Goal: Task Accomplishment & Management: Manage account settings

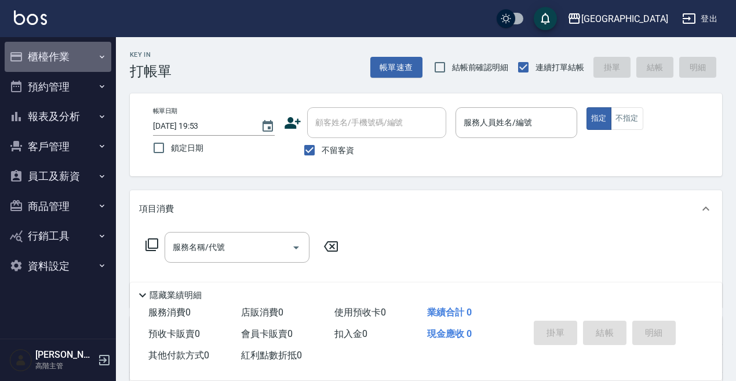
click at [39, 58] on button "櫃檯作業" at bounding box center [58, 57] width 107 height 30
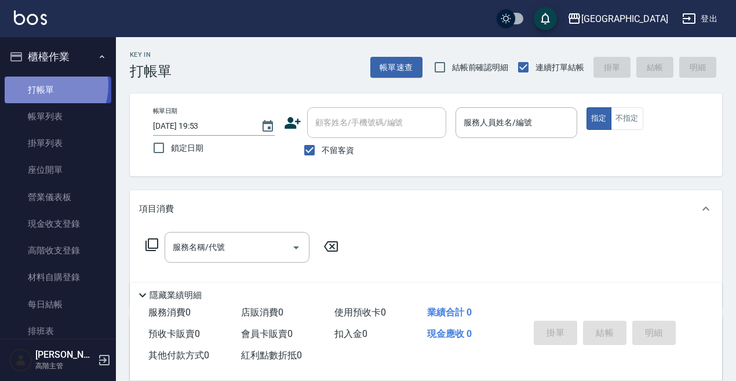
click at [40, 85] on link "打帳單" at bounding box center [58, 90] width 107 height 27
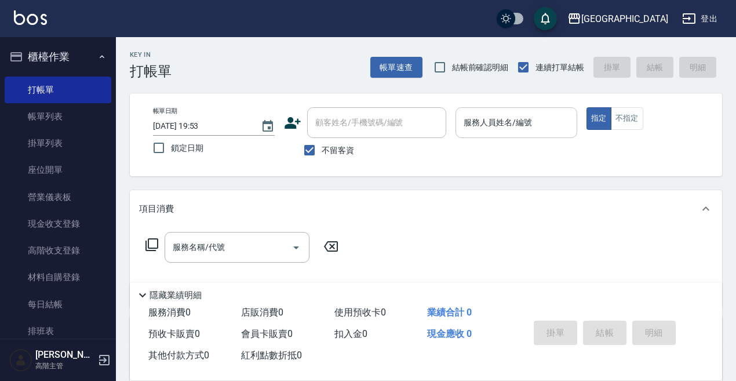
drag, startPoint x: 444, startPoint y: 121, endPoint x: 476, endPoint y: 125, distance: 32.7
click at [476, 125] on div "帳單日期 [DATE] 19:53 鎖定日期 顧客姓名/手機號碼/編號 顧客姓名/手機號碼/編號 不留客資 服務人員姓名/編號 服務人員姓名/編號 指定 不指定" at bounding box center [426, 134] width 564 height 55
click at [476, 123] on input "服務人員姓名/編號" at bounding box center [516, 122] width 111 height 20
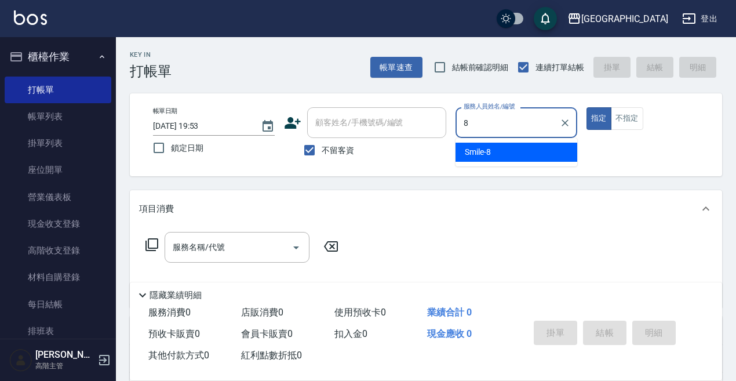
type input "Smile-8"
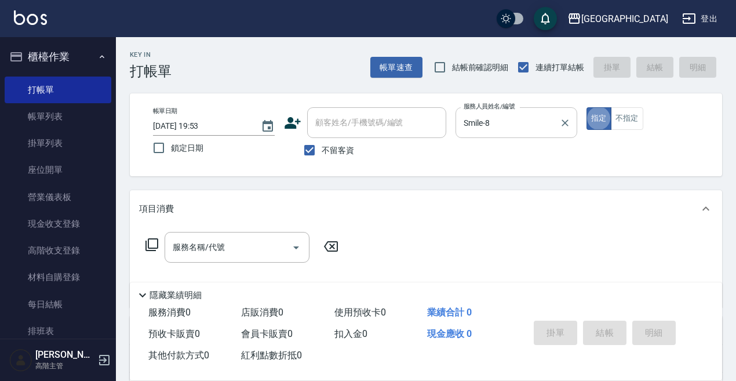
type button "true"
click at [630, 115] on button "不指定" at bounding box center [627, 118] width 32 height 23
click at [227, 240] on input "服務名稱/代號" at bounding box center [228, 247] width 117 height 20
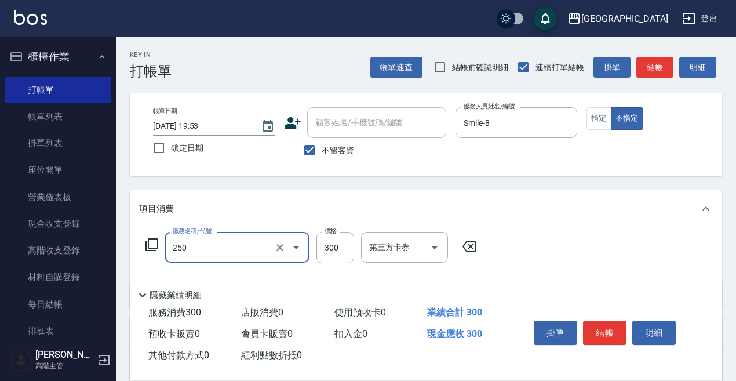
type input "日式洗髮(250)"
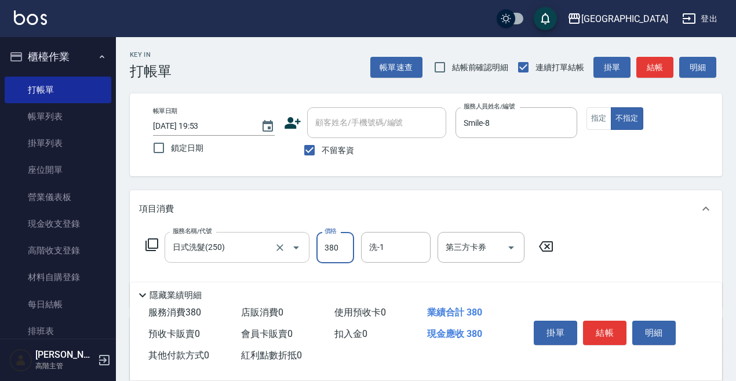
type input "380"
click at [375, 244] on input "洗-1" at bounding box center [395, 247] width 59 height 20
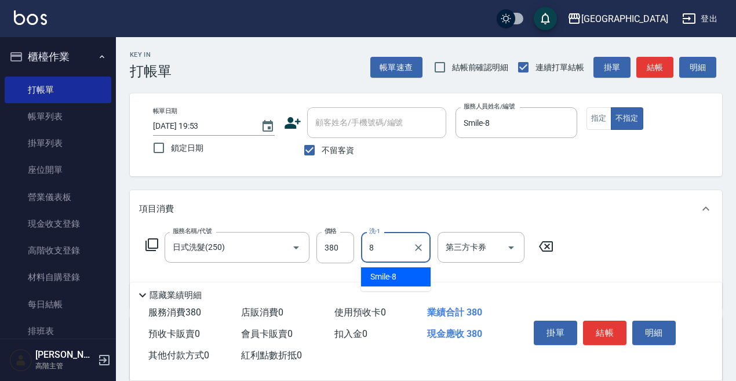
type input "Smile-8"
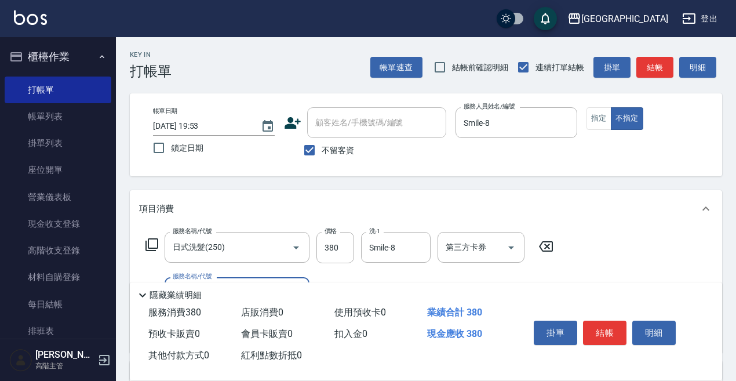
scroll to position [58, 0]
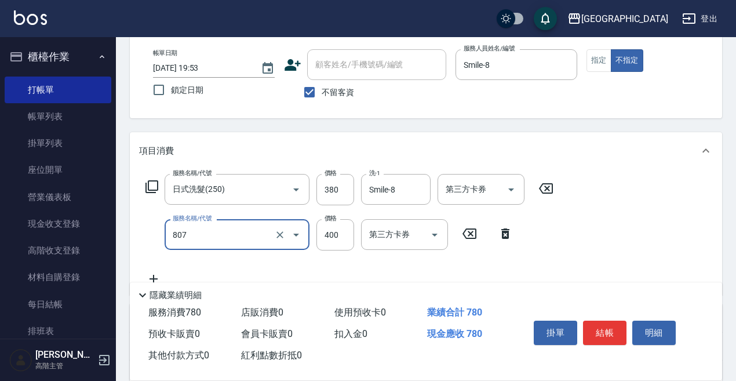
type input "修腳(807)"
click at [183, 240] on input "修腳(807)" at bounding box center [221, 234] width 102 height 20
type input "涼洗髮精(804)"
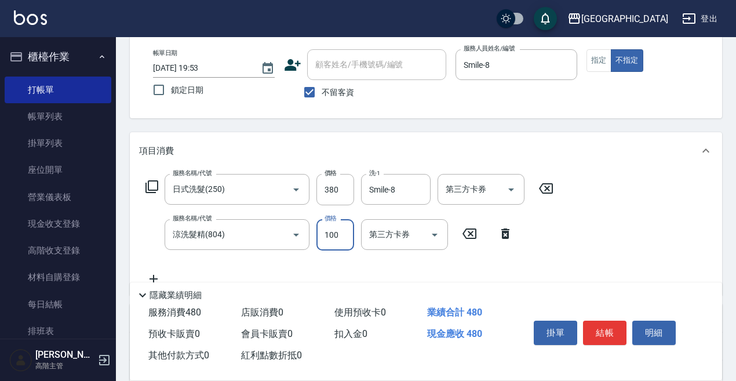
scroll to position [174, 0]
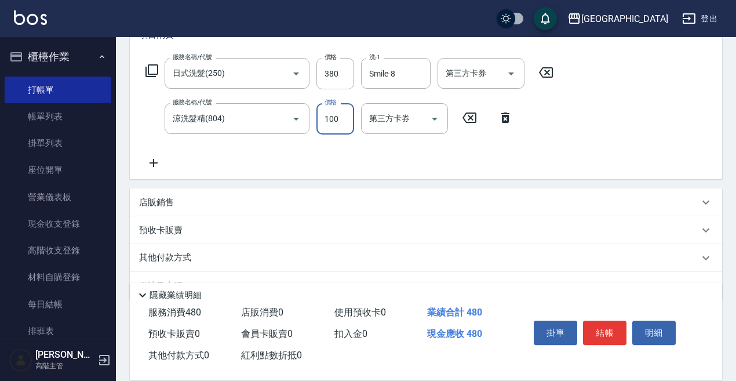
click at [156, 162] on icon at bounding box center [153, 163] width 29 height 14
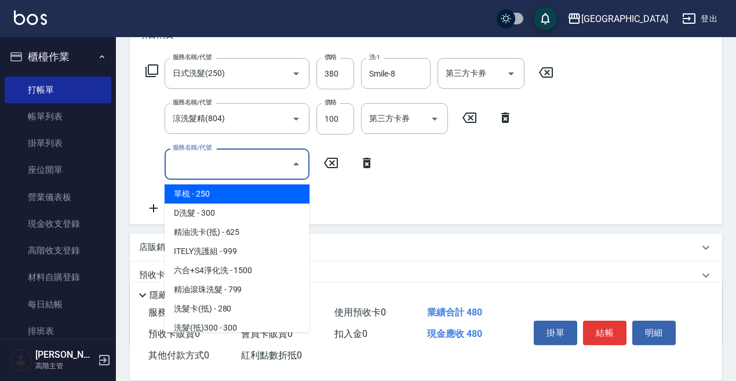
click at [184, 161] on input "服務名稱/代號" at bounding box center [228, 164] width 117 height 20
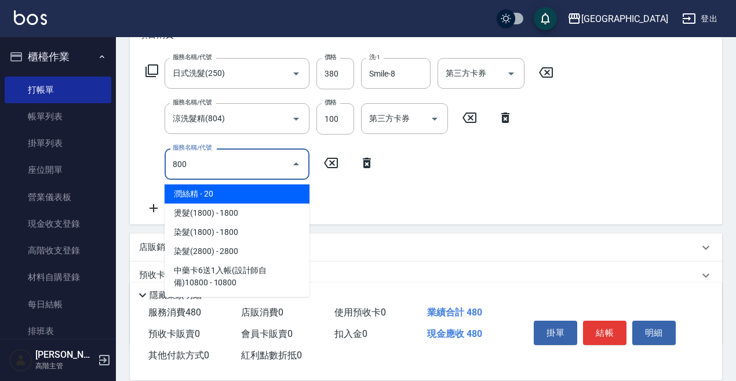
type input "潤絲精(800)"
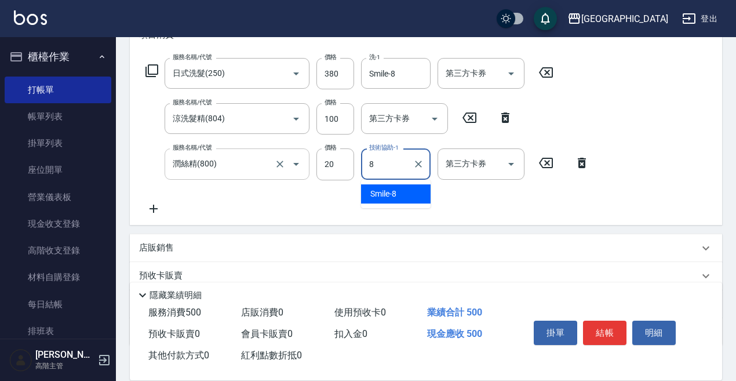
type input "Smile-8"
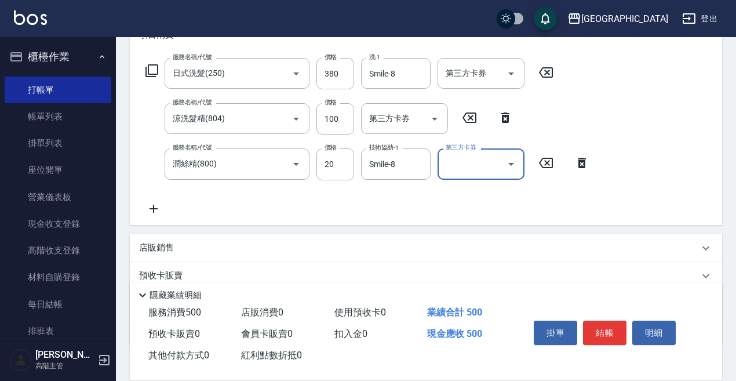
click at [610, 324] on button "結帳" at bounding box center [604, 332] width 43 height 24
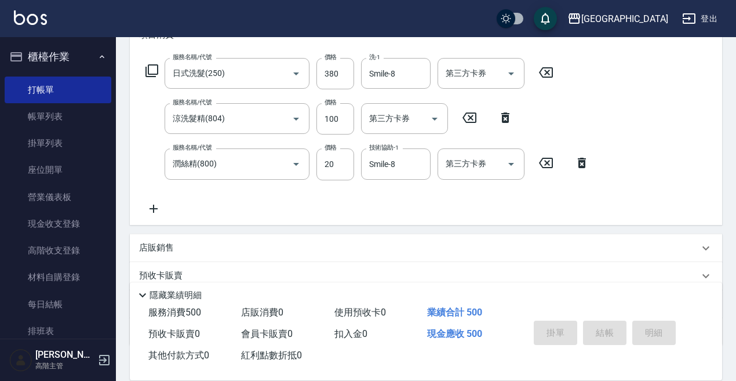
type input "[DATE] 19:54"
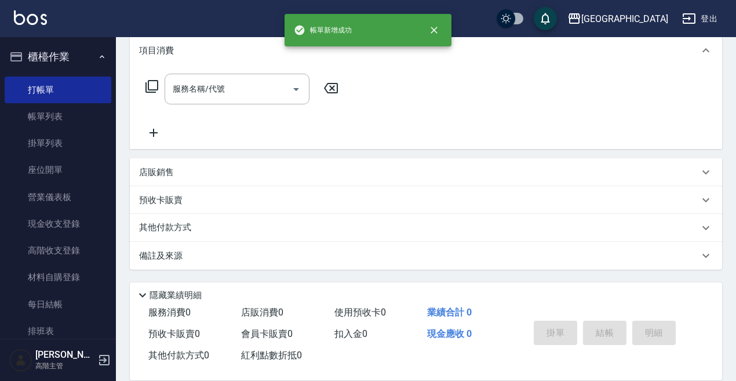
scroll to position [0, 0]
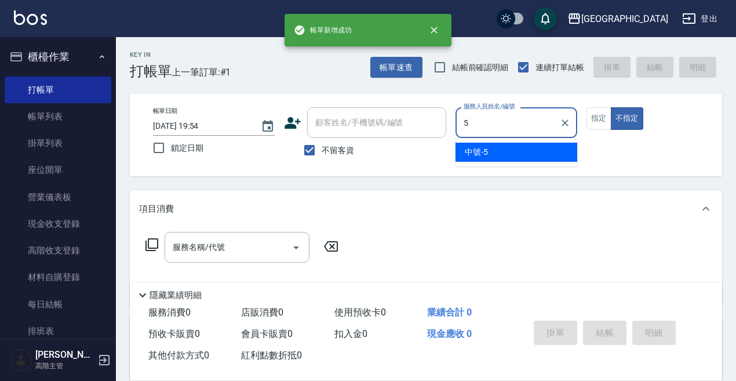
type input "中號-5"
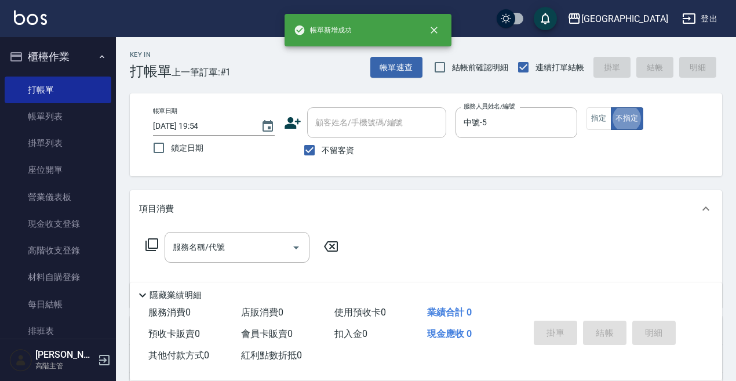
type button "false"
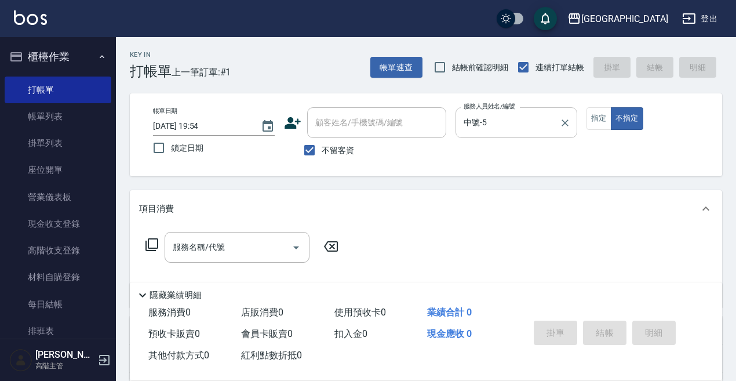
drag, startPoint x: 593, startPoint y: 114, endPoint x: 558, endPoint y: 135, distance: 41.1
click at [592, 114] on button "指定" at bounding box center [599, 118] width 25 height 23
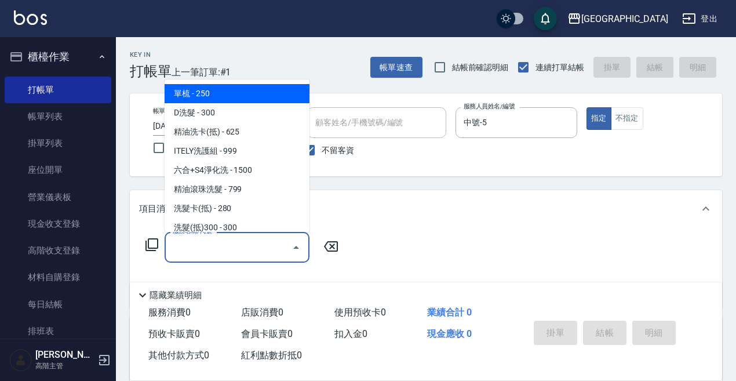
click at [236, 242] on input "服務名稱/代號" at bounding box center [228, 247] width 117 height 20
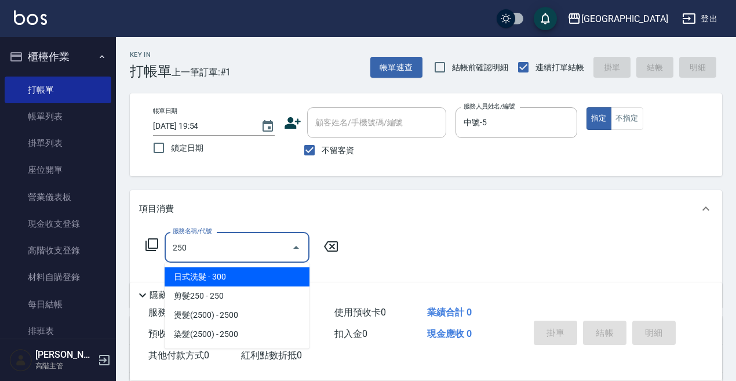
type input "日式洗髮(250)"
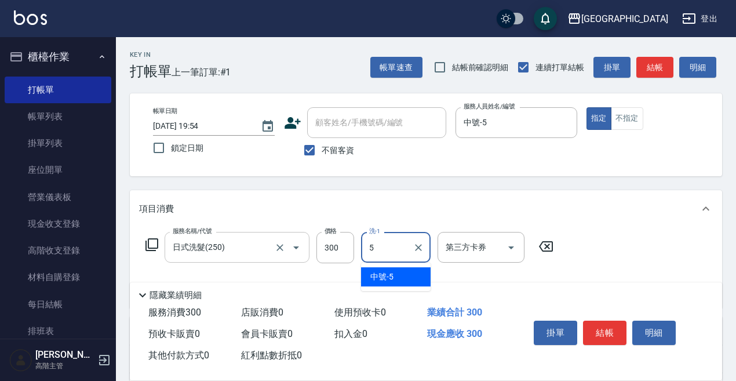
type input "中號-5"
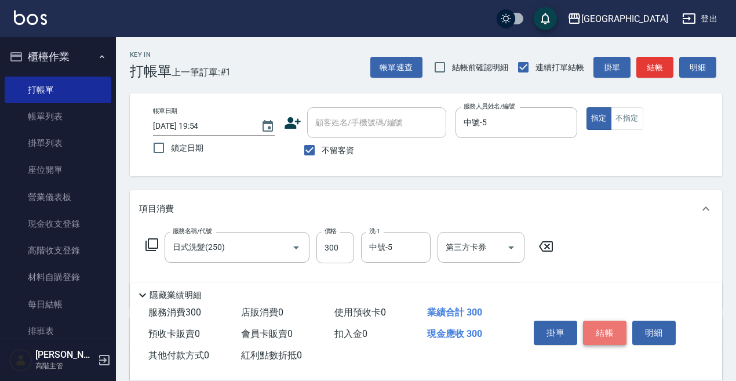
click at [609, 324] on button "結帳" at bounding box center [604, 332] width 43 height 24
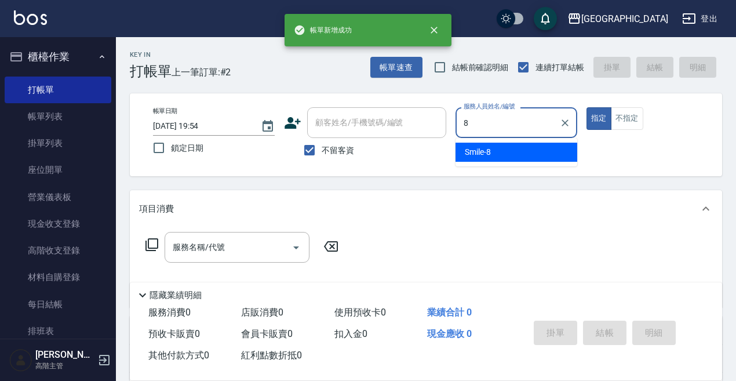
type input "Smile-8"
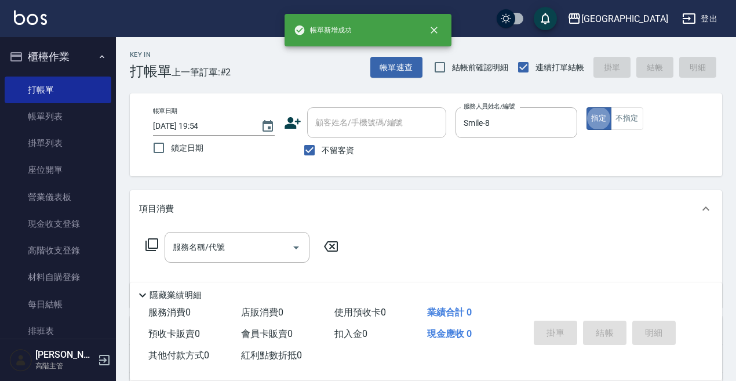
click at [201, 243] on div "服務名稱/代號 服務名稱/代號" at bounding box center [237, 247] width 145 height 31
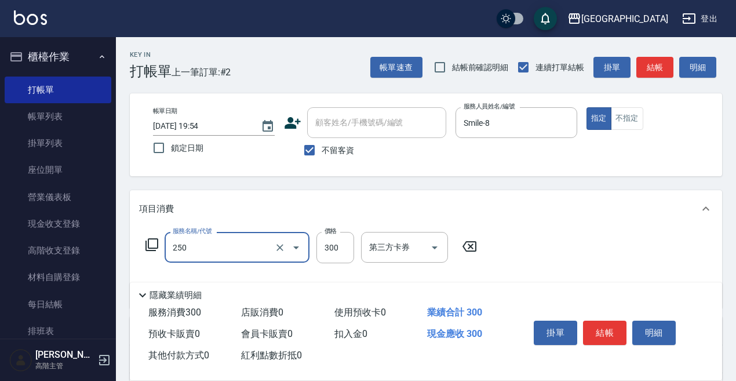
type input "日式洗髮(250)"
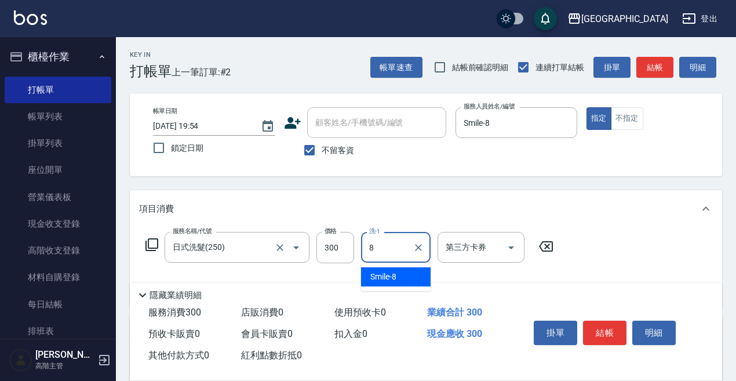
type input "Smile-8"
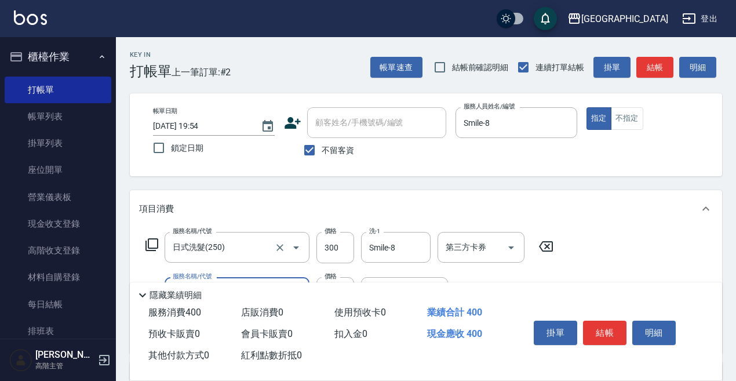
type input "剪瀏海(300)"
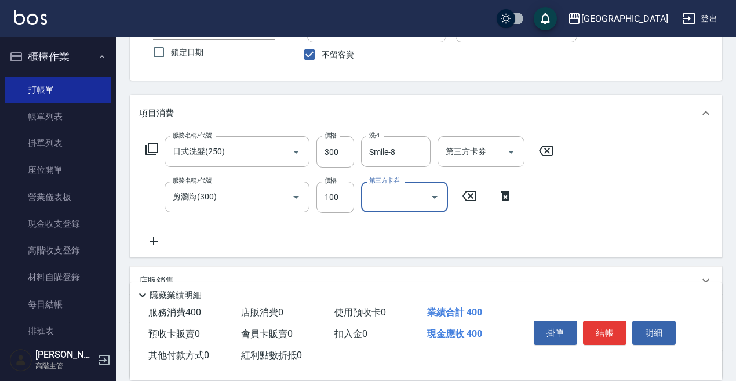
scroll to position [116, 0]
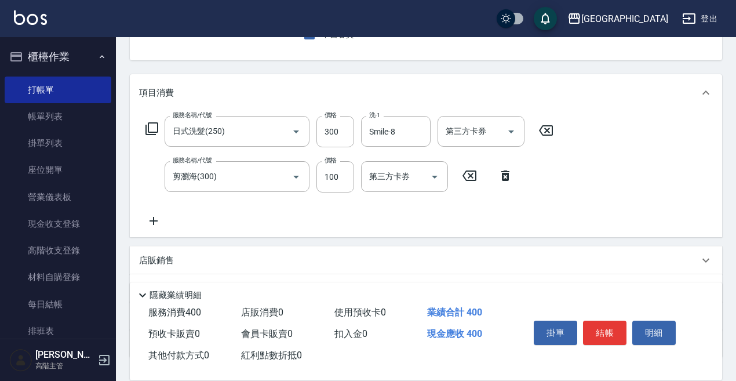
click at [157, 221] on icon at bounding box center [153, 221] width 29 height 14
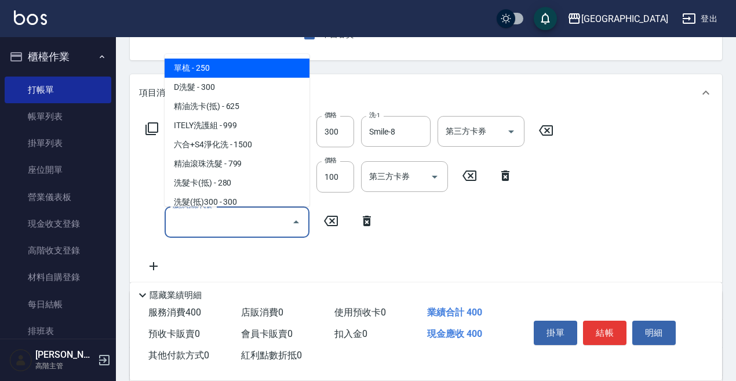
click at [172, 225] on input "服務名稱/代號" at bounding box center [228, 222] width 117 height 20
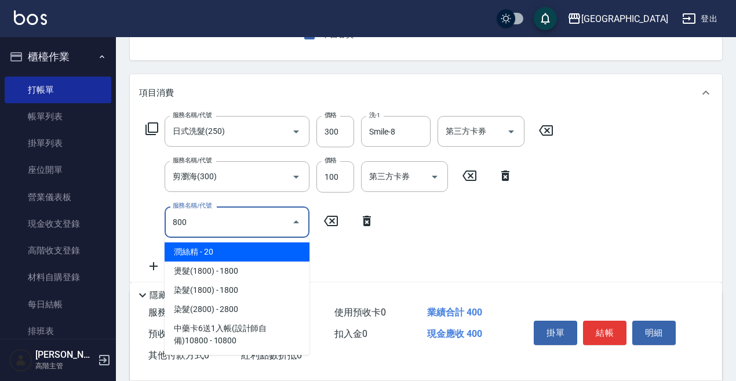
type input "潤絲精(800)"
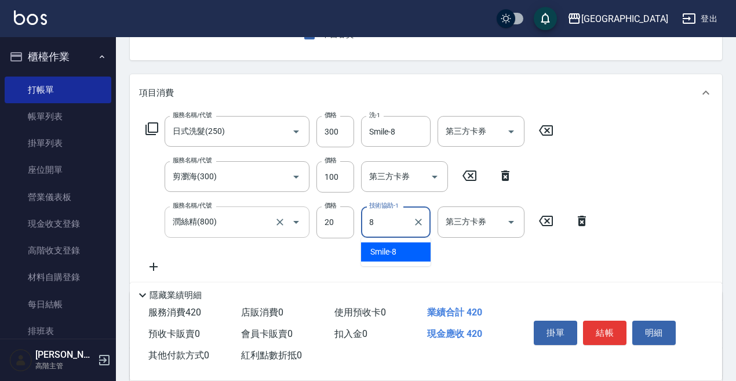
type input "Smile-8"
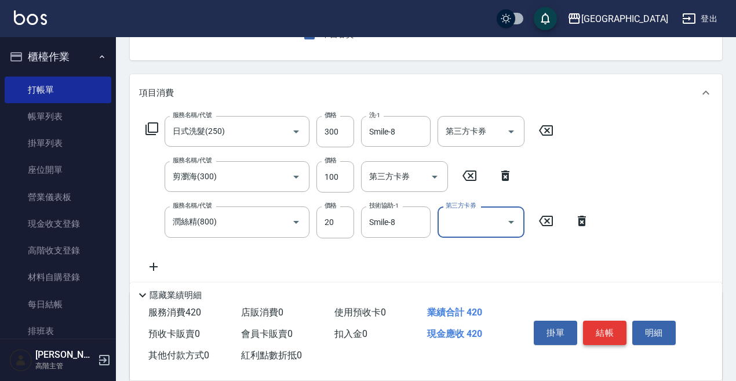
click at [609, 328] on button "結帳" at bounding box center [604, 332] width 43 height 24
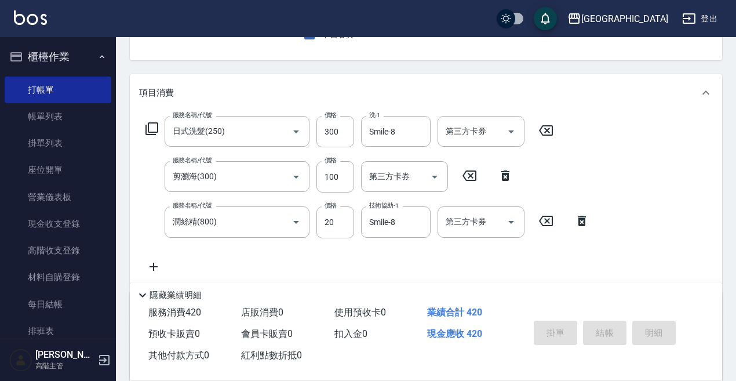
type input "[DATE] 19:55"
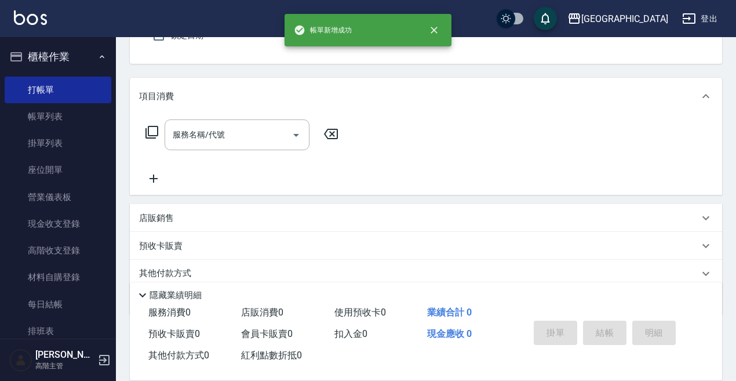
scroll to position [54, 0]
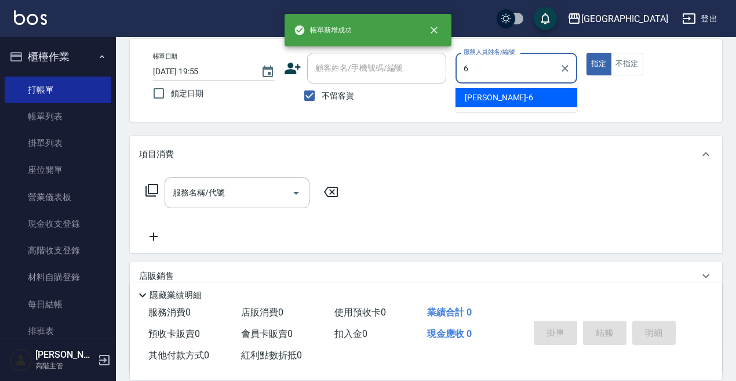
type input "[PERSON_NAME]-6"
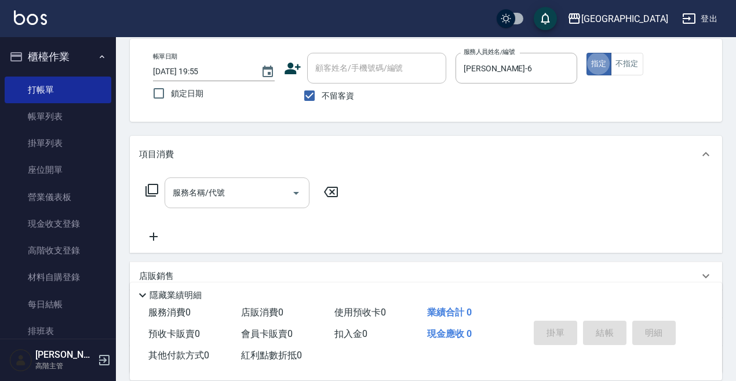
click at [210, 189] on div "服務名稱/代號 服務名稱/代號" at bounding box center [237, 192] width 145 height 31
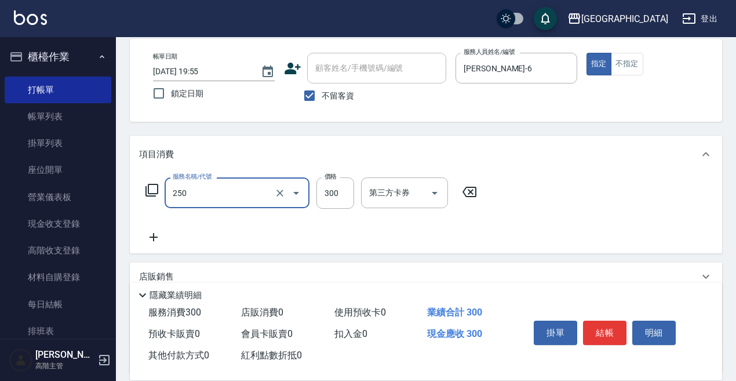
type input "日式洗髮(250)"
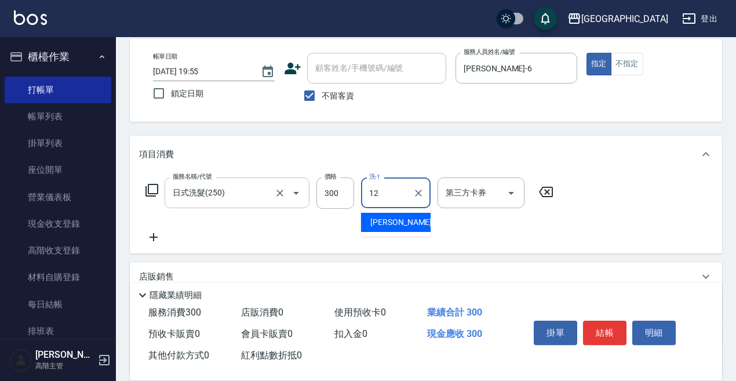
type input "[PERSON_NAME]-12"
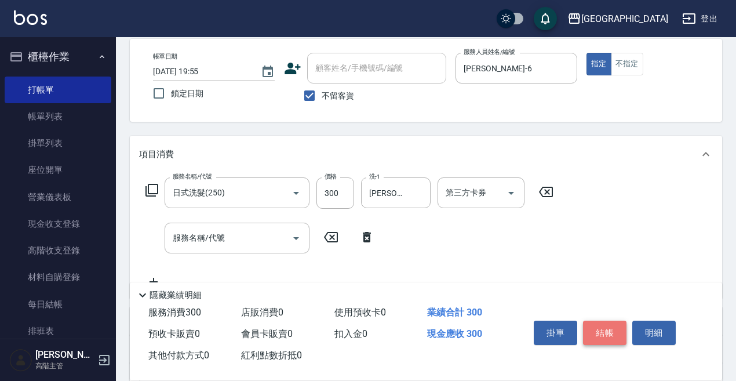
click at [610, 332] on button "結帳" at bounding box center [604, 332] width 43 height 24
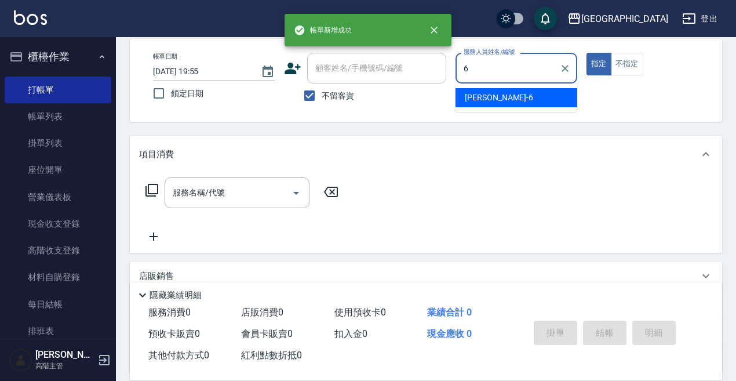
type input "[PERSON_NAME]-6"
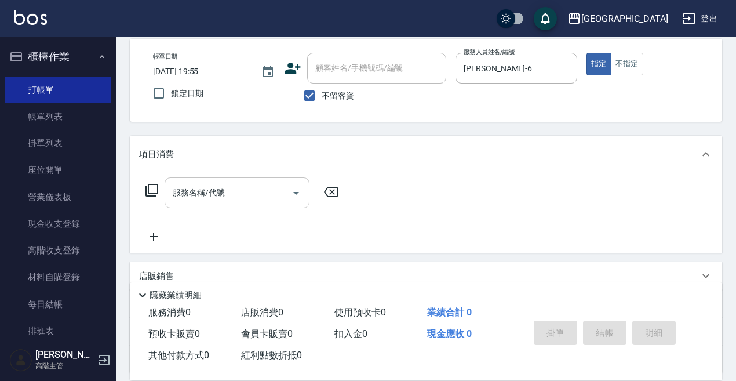
click at [188, 193] on input "服務名稱/代號" at bounding box center [228, 193] width 117 height 20
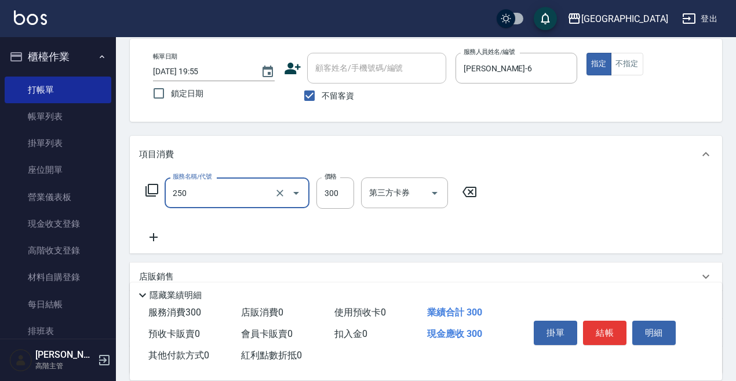
type input "日式洗髮(250)"
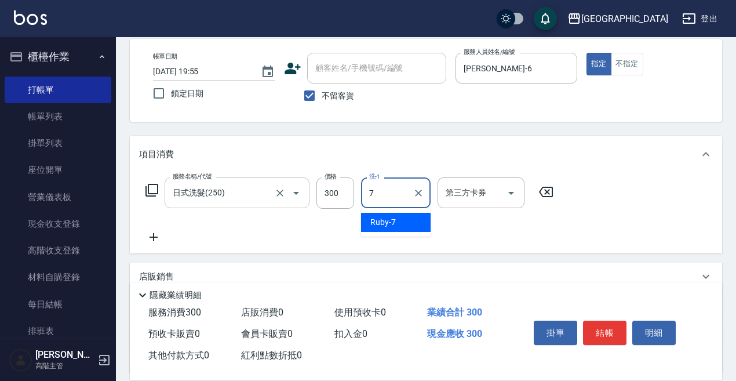
type input "Ruby-7"
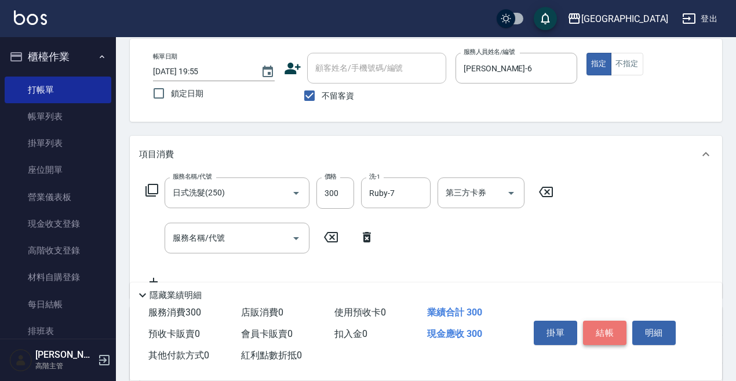
click at [599, 324] on button "結帳" at bounding box center [604, 332] width 43 height 24
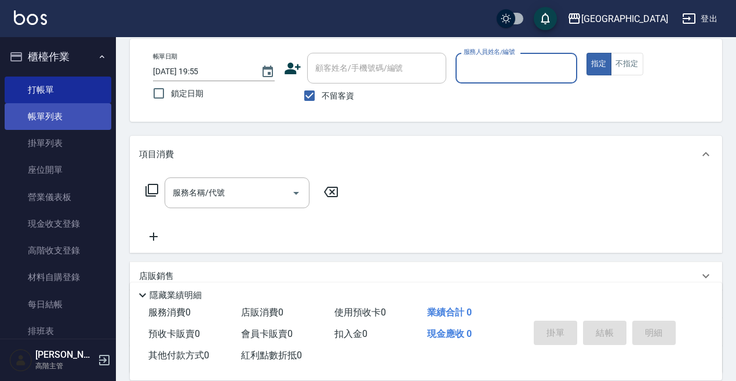
click at [61, 115] on link "帳單列表" at bounding box center [58, 116] width 107 height 27
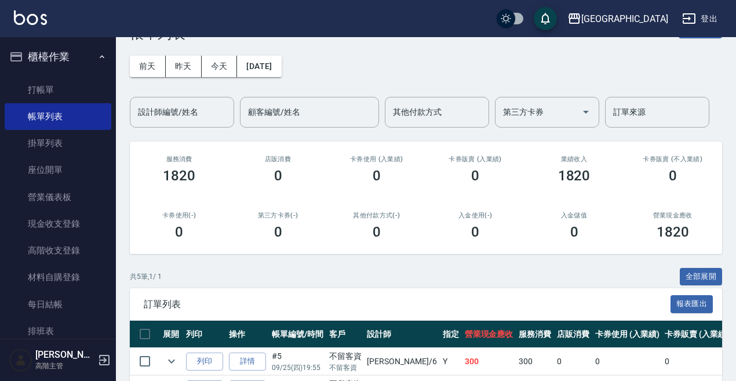
scroll to position [58, 0]
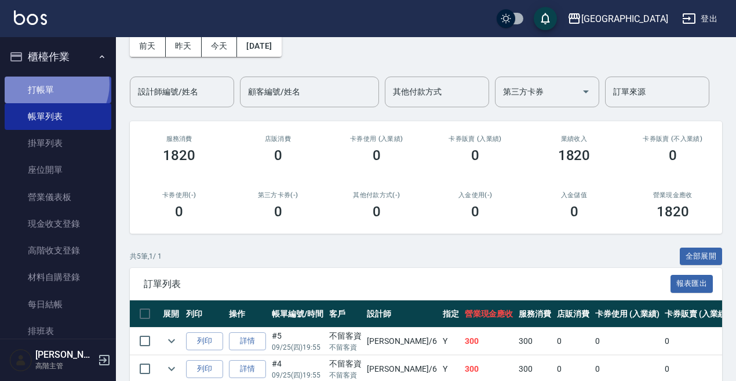
drag, startPoint x: 53, startPoint y: 84, endPoint x: 94, endPoint y: 84, distance: 41.1
click at [53, 85] on link "打帳單" at bounding box center [58, 90] width 107 height 27
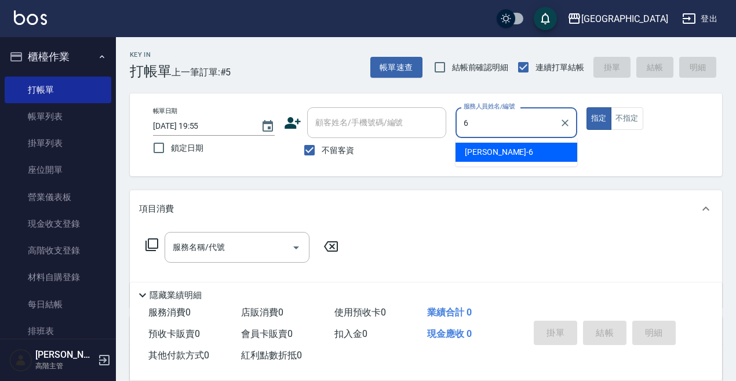
type input "[PERSON_NAME]-6"
type button "true"
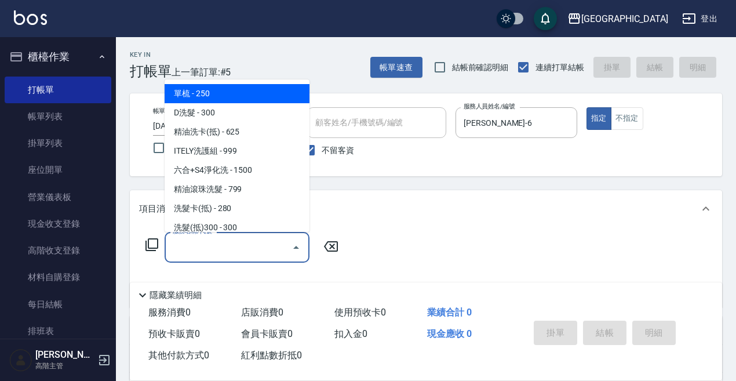
drag, startPoint x: 192, startPoint y: 247, endPoint x: 190, endPoint y: 253, distance: 6.2
click at [191, 254] on input "服務名稱/代號" at bounding box center [228, 247] width 117 height 20
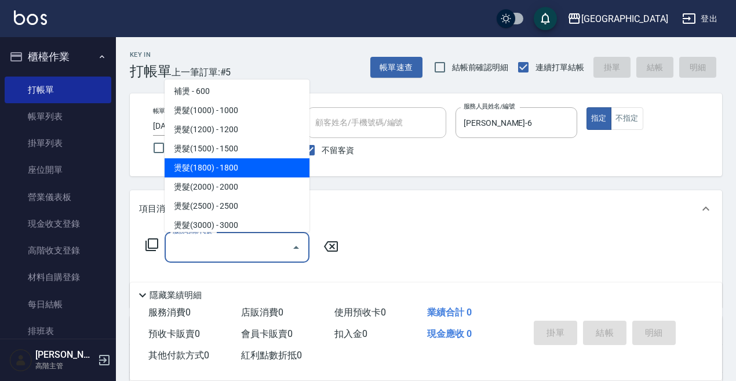
scroll to position [348, 0]
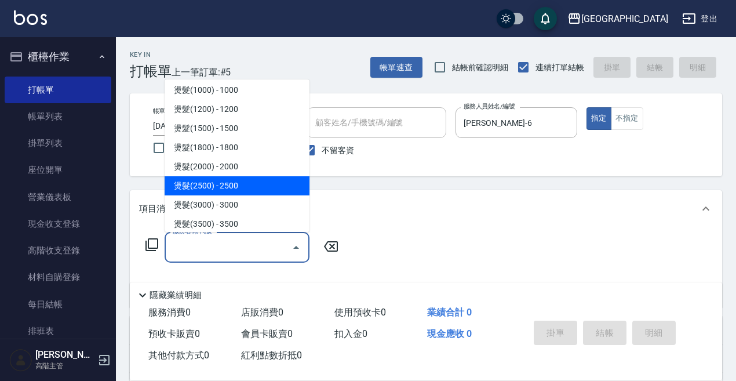
click at [236, 193] on span "燙髮(2500) - 2500" at bounding box center [237, 185] width 145 height 19
type input "燙髮(2500)(406)"
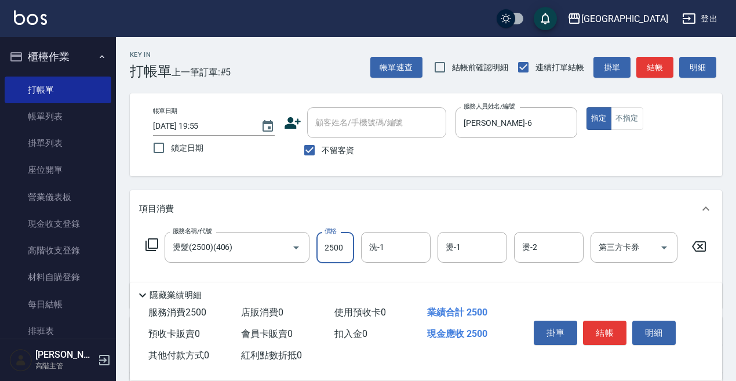
drag, startPoint x: 330, startPoint y: 242, endPoint x: 343, endPoint y: 239, distance: 12.7
click at [332, 242] on input "2500" at bounding box center [335, 247] width 38 height 31
type input "2800"
click at [376, 244] on input "洗-1" at bounding box center [395, 247] width 59 height 20
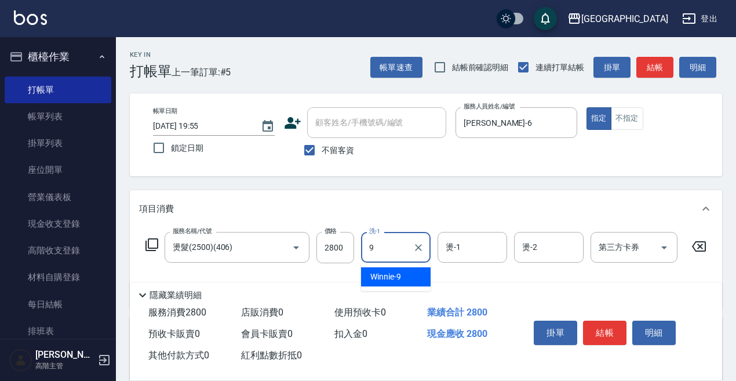
type input "Winnie-9"
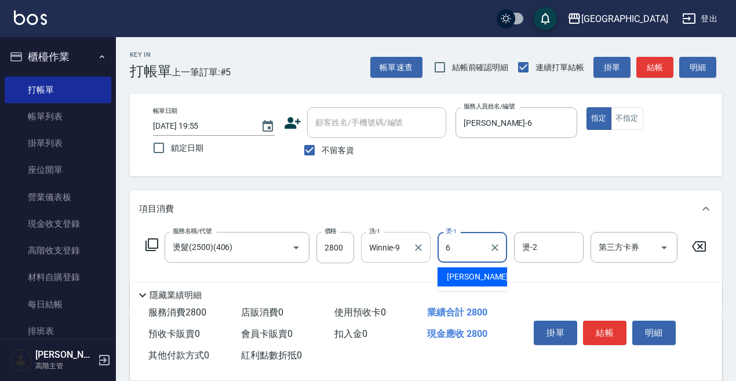
type input "[PERSON_NAME]-6"
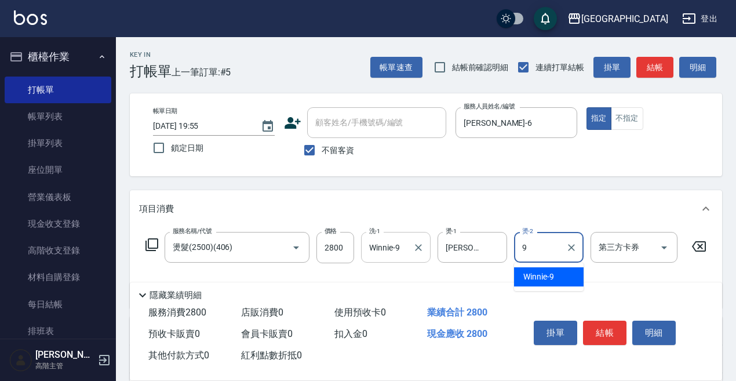
type input "Winnie-9"
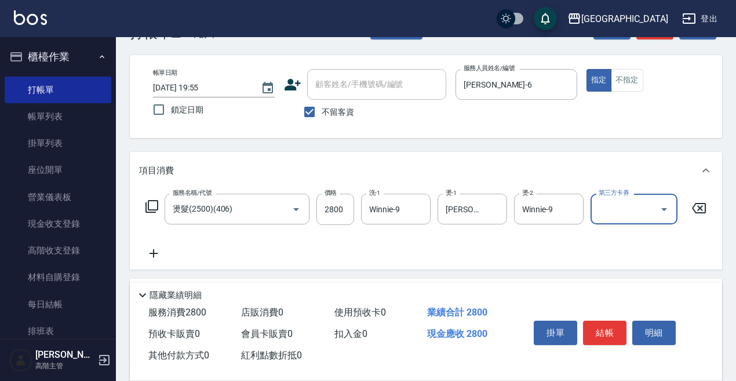
scroll to position [58, 0]
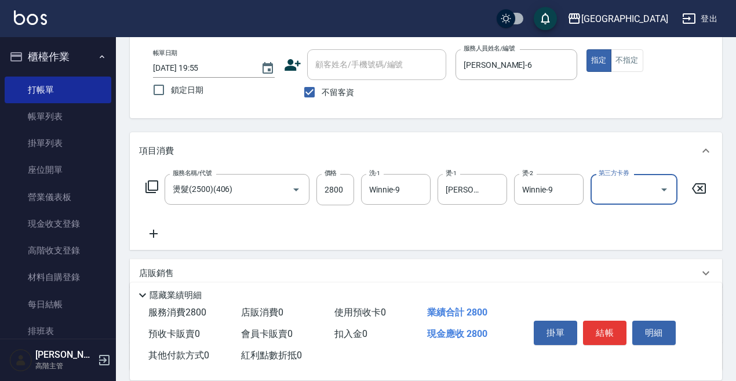
click at [154, 234] on icon at bounding box center [154, 234] width 8 height 8
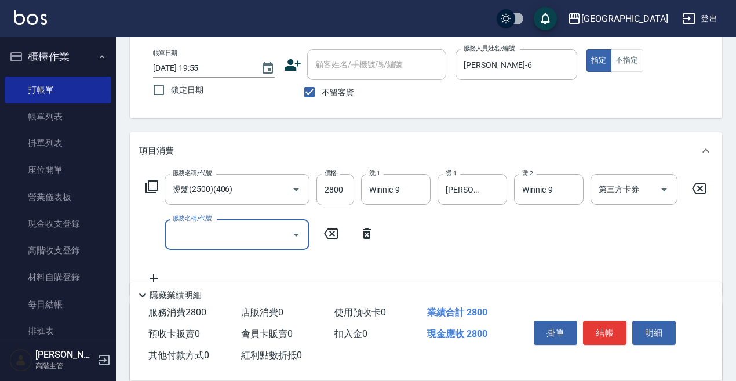
click at [165, 234] on div "服務名稱/代號" at bounding box center [237, 234] width 145 height 31
type input "DP水導素(603)"
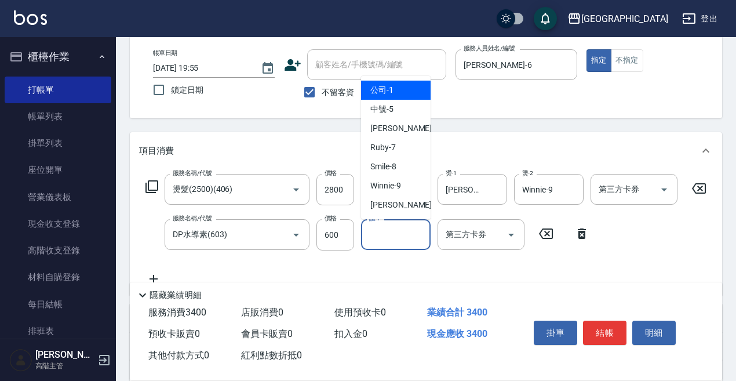
click at [381, 235] on input "護-1" at bounding box center [395, 234] width 59 height 20
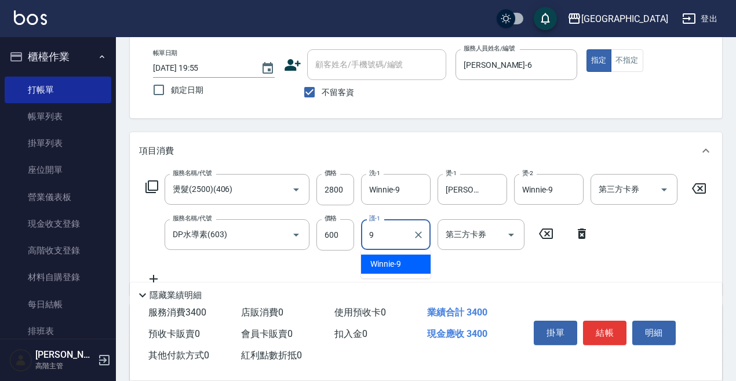
type input "Winnie-9"
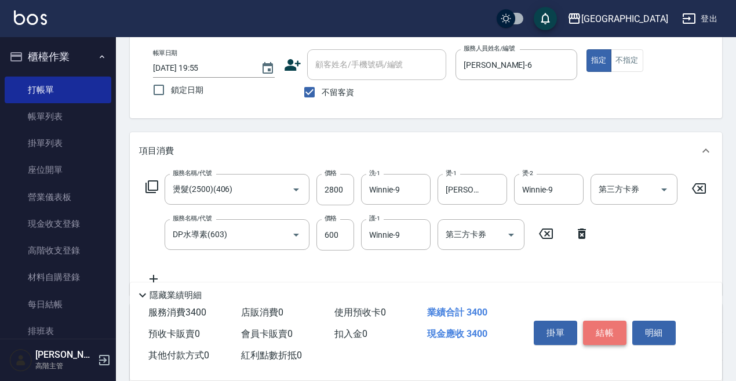
click at [596, 325] on button "結帳" at bounding box center [604, 332] width 43 height 24
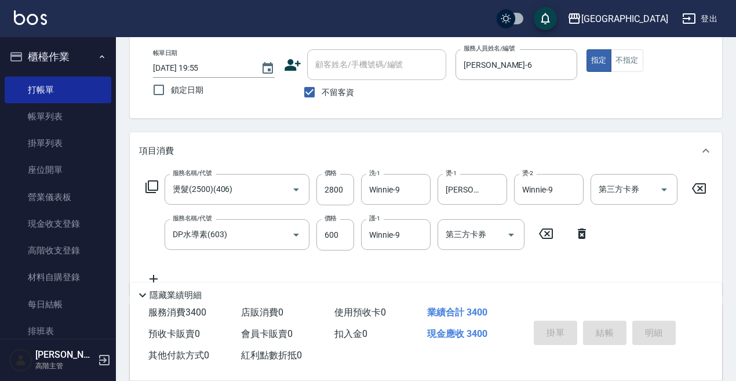
type input "[DATE] 19:56"
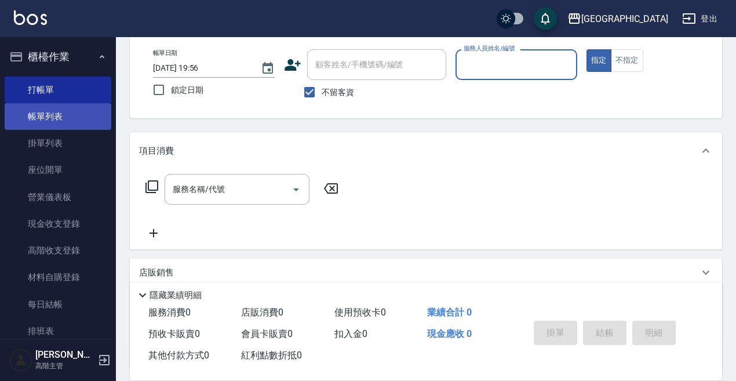
click at [56, 113] on link "帳單列表" at bounding box center [58, 116] width 107 height 27
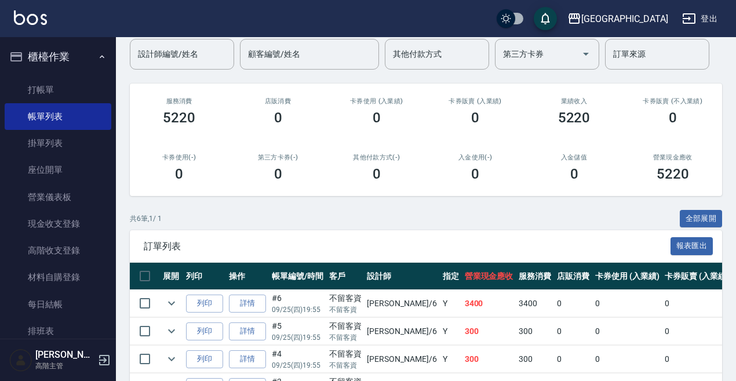
scroll to position [116, 0]
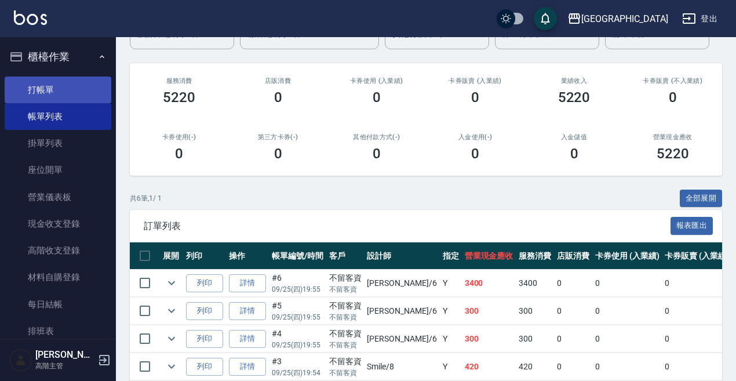
click at [68, 88] on link "打帳單" at bounding box center [58, 90] width 107 height 27
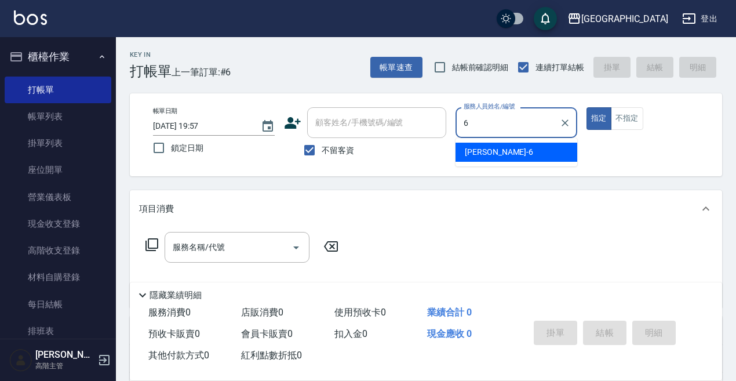
type input "[PERSON_NAME]-6"
type button "true"
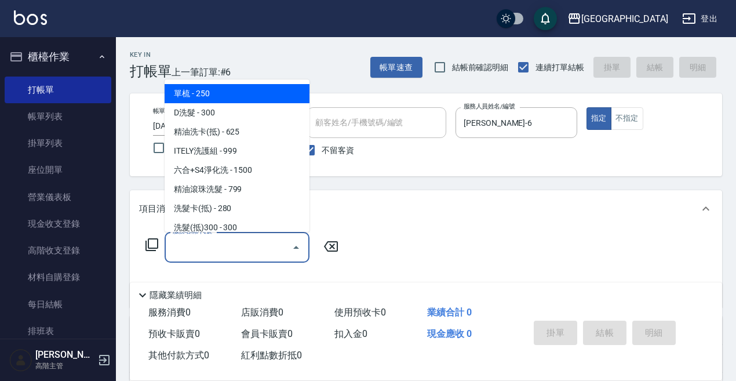
click at [208, 243] on input "服務名稱/代號" at bounding box center [228, 247] width 117 height 20
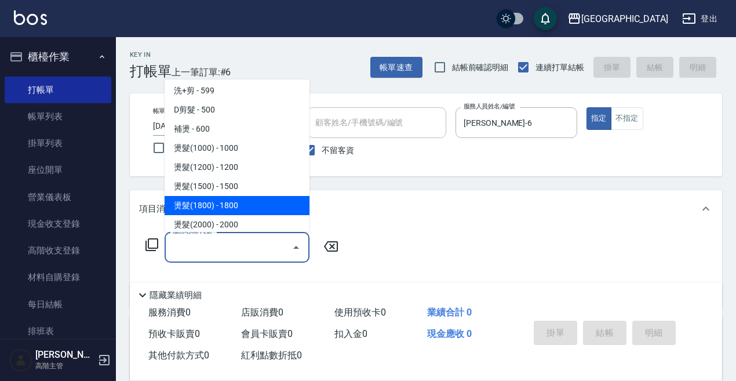
scroll to position [348, 0]
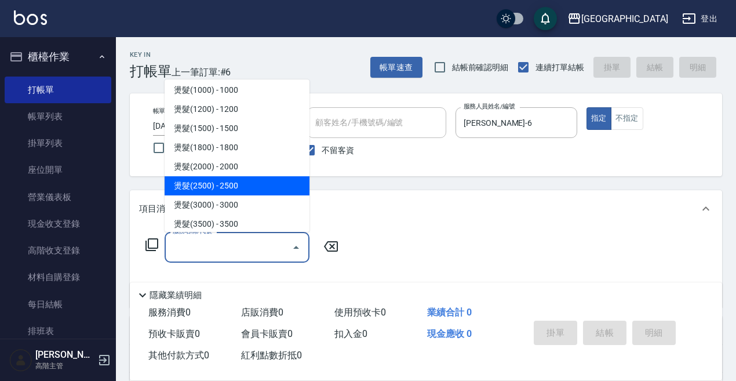
click at [240, 190] on span "燙髮(2500) - 2500" at bounding box center [237, 185] width 145 height 19
type input "燙髮(2500)(406)"
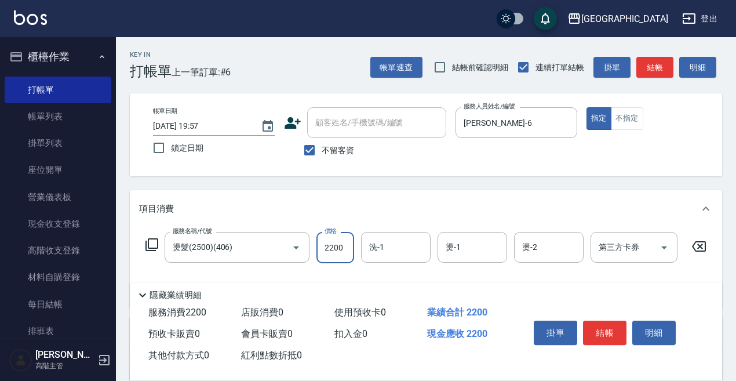
type input "2200"
type input "[PERSON_NAME]-12"
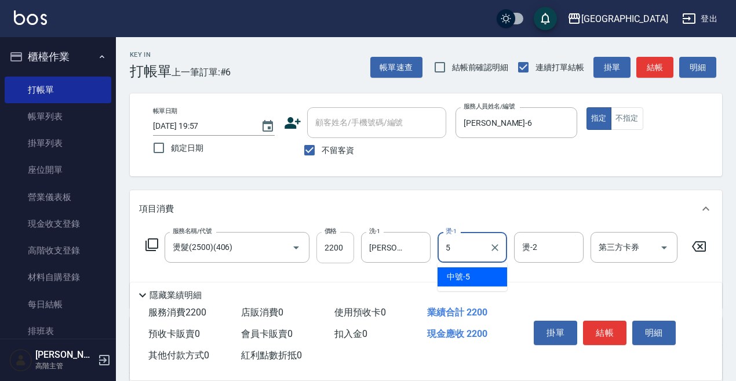
type input "中號-5"
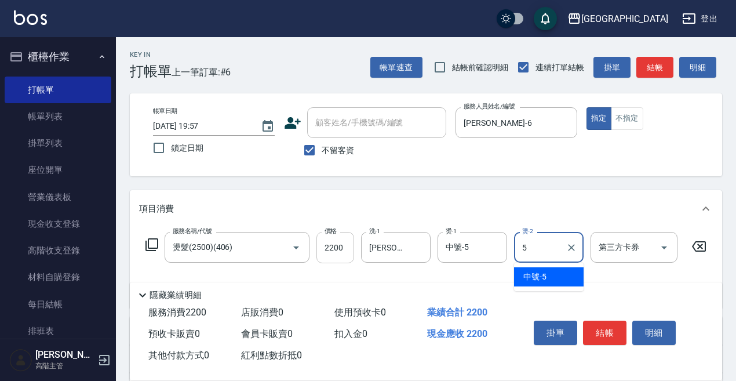
type input "中號-5"
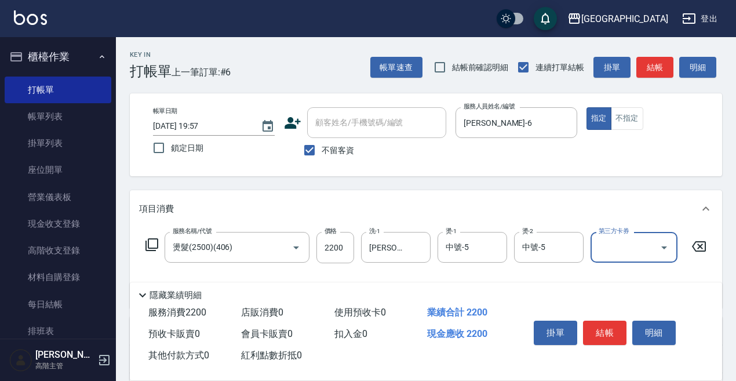
scroll to position [58, 0]
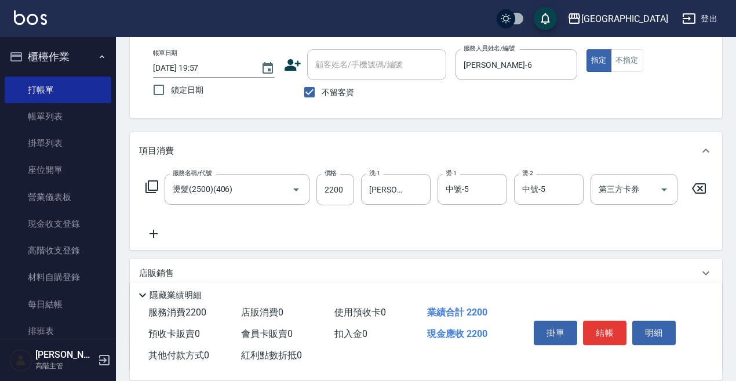
click at [157, 232] on icon at bounding box center [153, 234] width 29 height 14
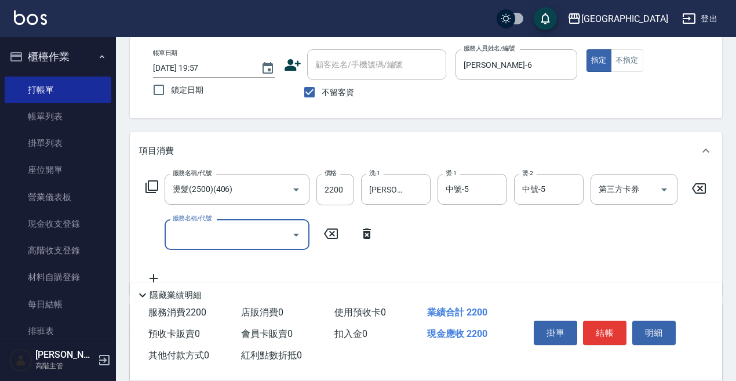
click at [173, 235] on input "服務名稱/代號" at bounding box center [228, 234] width 117 height 20
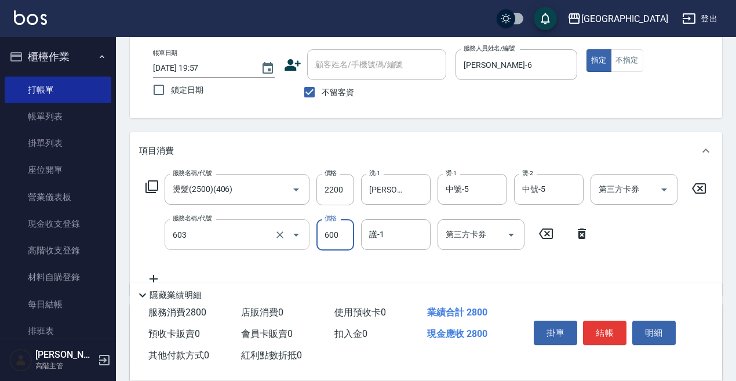
type input "DP水導素(603)"
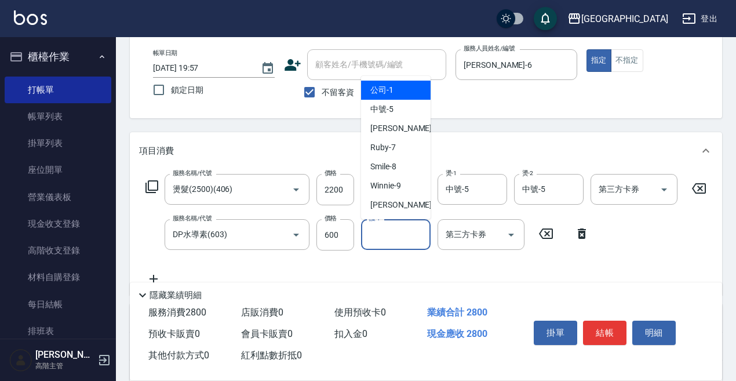
click at [395, 238] on input "護-1" at bounding box center [395, 234] width 59 height 20
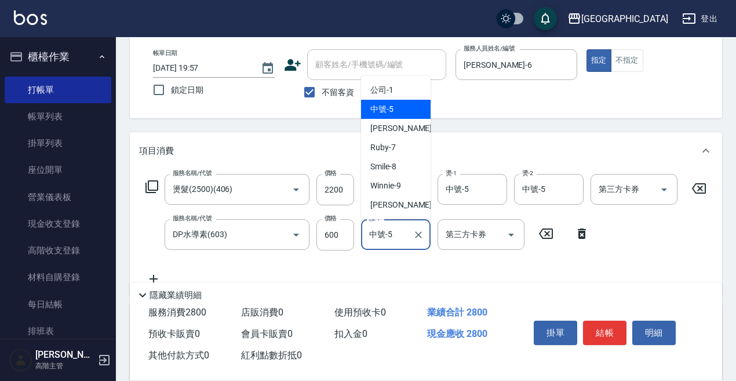
click at [396, 235] on input "中號-5" at bounding box center [387, 234] width 42 height 20
click at [396, 203] on span "[PERSON_NAME] -12" at bounding box center [406, 205] width 73 height 12
type input "[PERSON_NAME]-12"
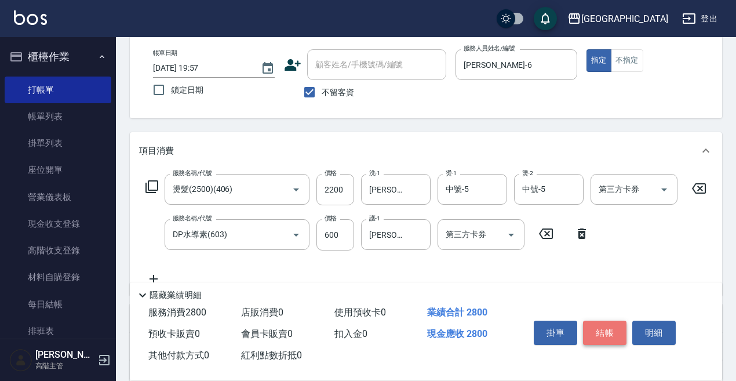
click at [602, 324] on button "結帳" at bounding box center [604, 332] width 43 height 24
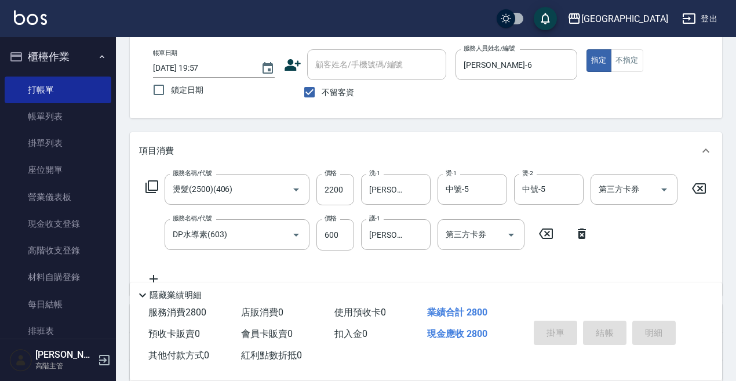
type input "[DATE] 19:58"
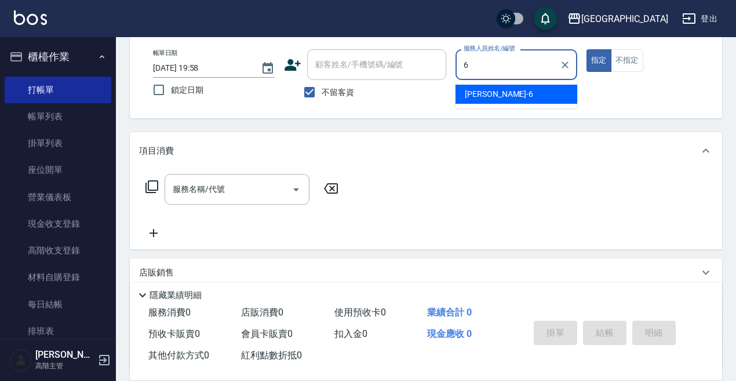
type input "[PERSON_NAME]-6"
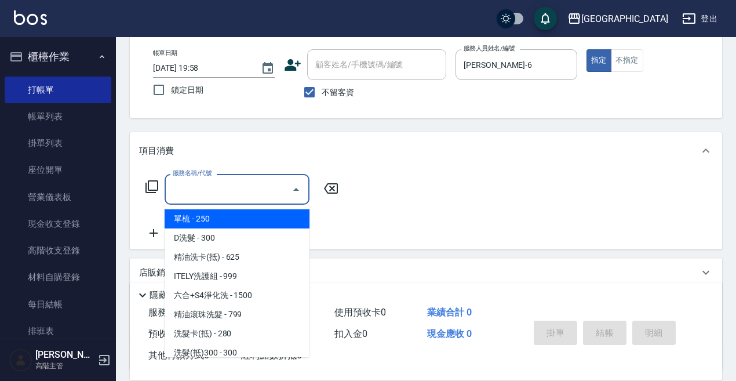
click at [194, 190] on div "服務名稱/代號 服務名稱/代號" at bounding box center [237, 189] width 145 height 31
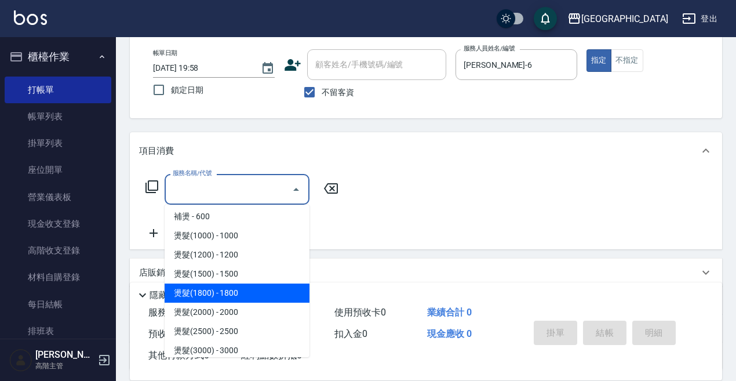
scroll to position [348, 0]
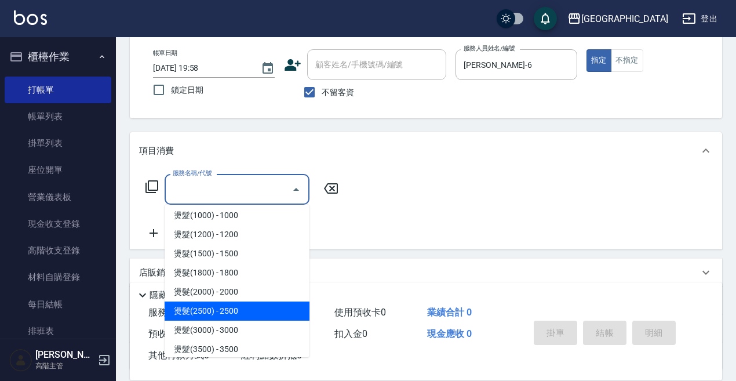
click at [245, 314] on span "燙髮(2500) - 2500" at bounding box center [237, 310] width 145 height 19
type input "燙髮(2500)(406)"
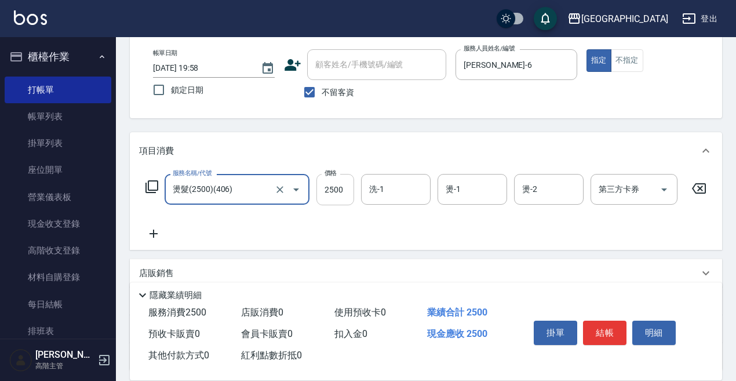
click at [334, 200] on input "2500" at bounding box center [335, 189] width 38 height 31
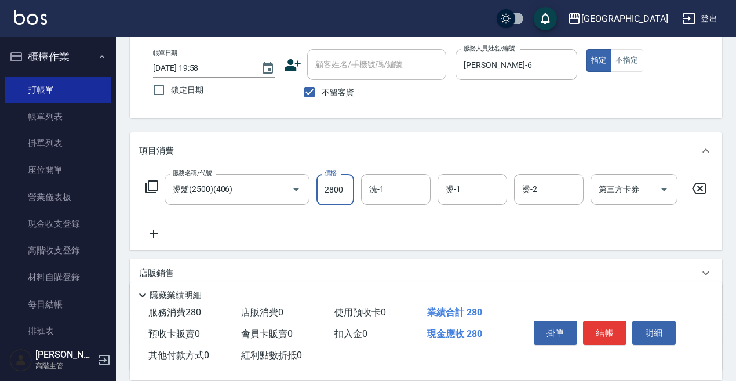
type input "2800"
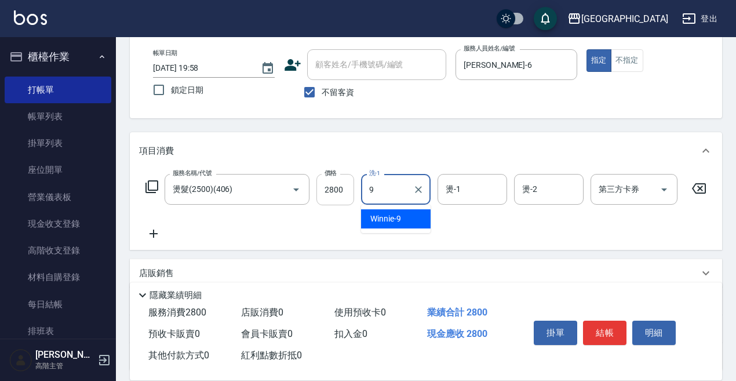
type input "Winnie-9"
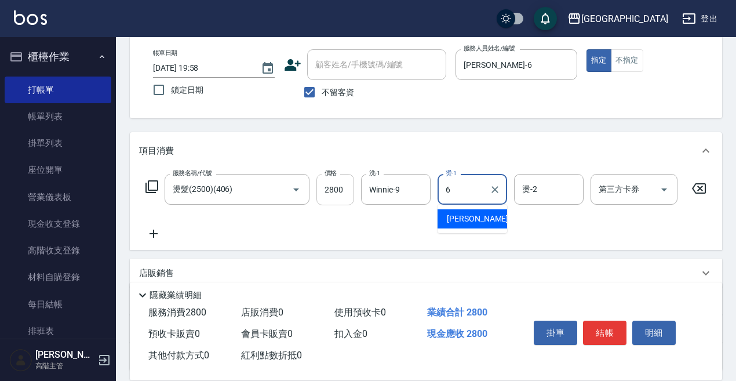
type input "[PERSON_NAME]-6"
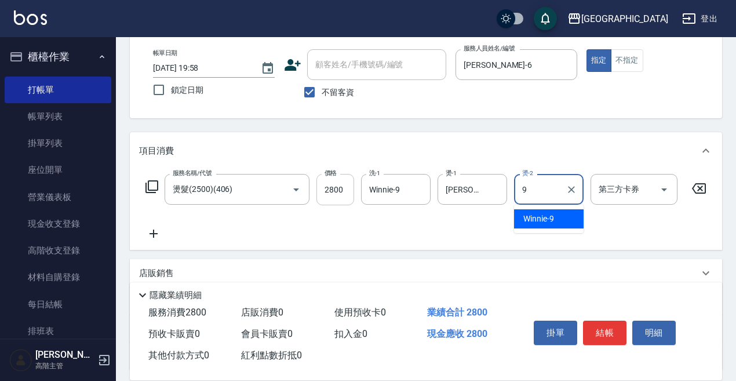
type input "Winnie-9"
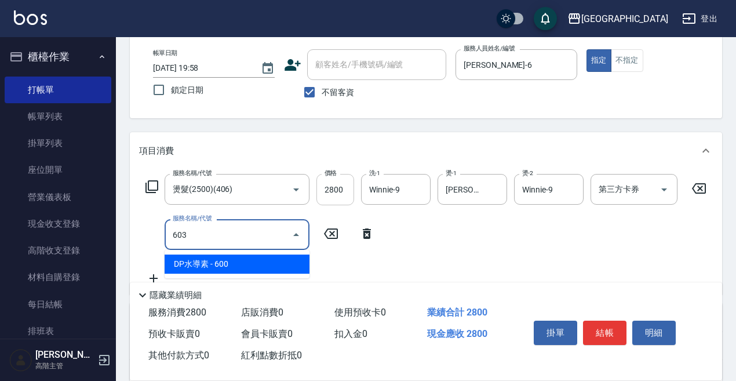
type input "DP水導素(603)"
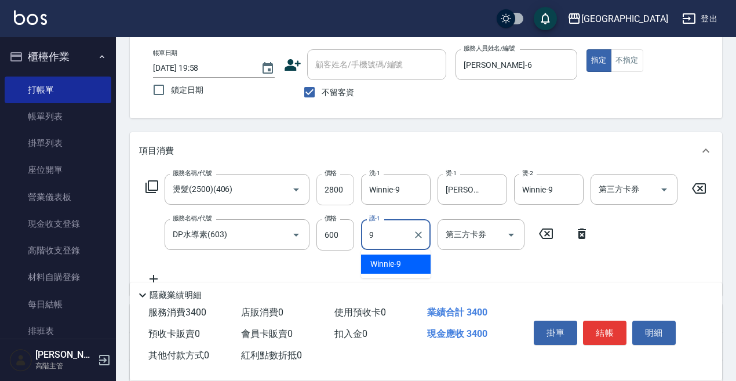
type input "Winnie-9"
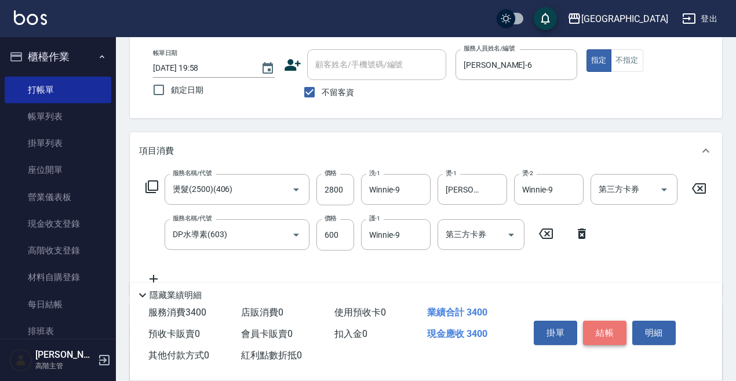
click at [612, 329] on button "結帳" at bounding box center [604, 332] width 43 height 24
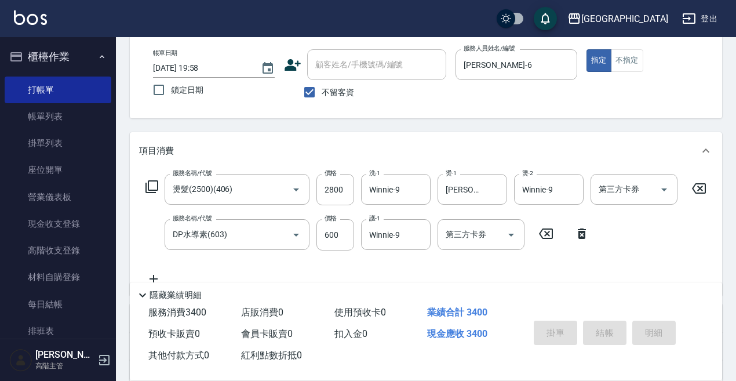
type input "[DATE] 19:59"
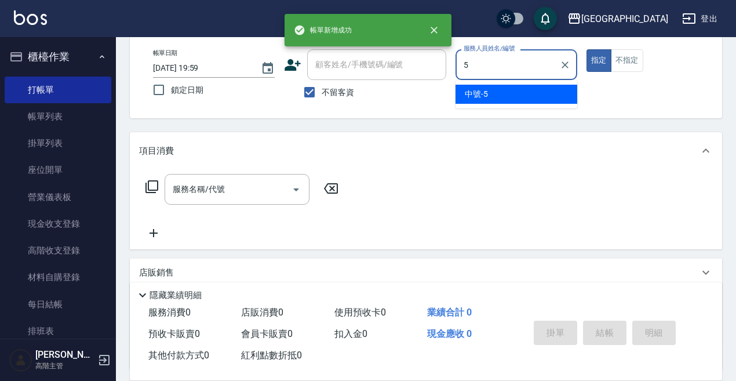
type input "中號-5"
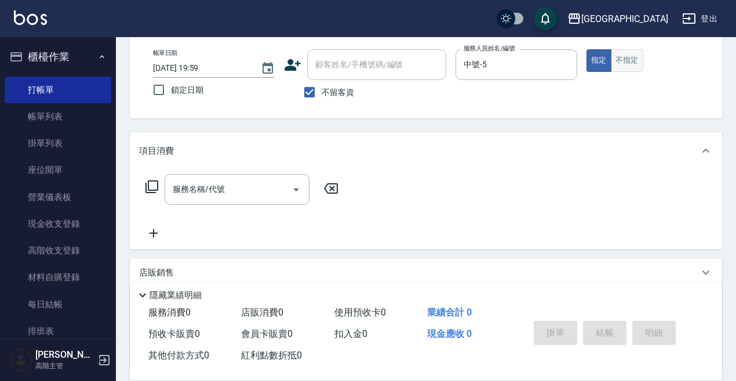
click at [624, 59] on button "不指定" at bounding box center [627, 60] width 32 height 23
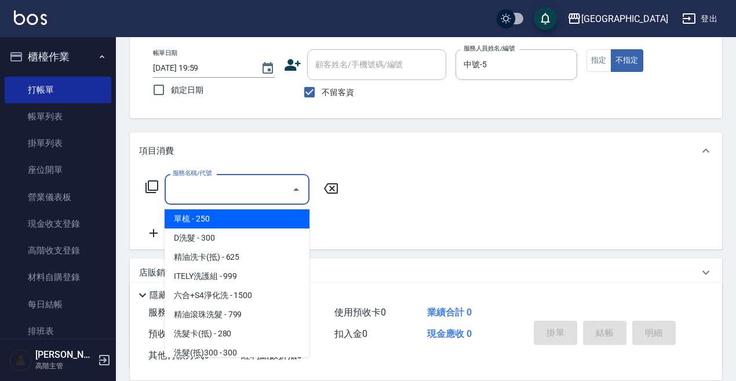
click at [174, 183] on input "服務名稱/代號" at bounding box center [228, 189] width 117 height 20
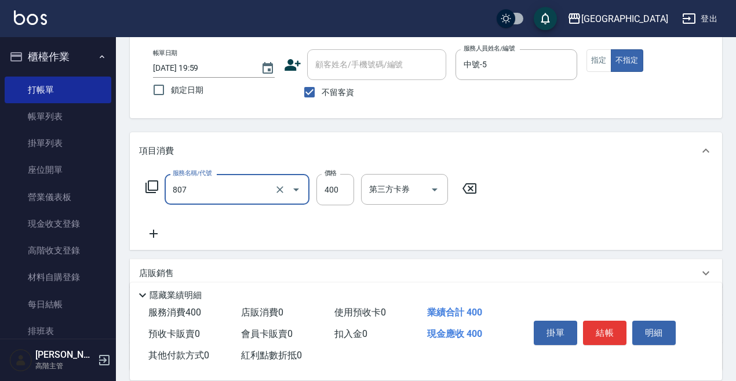
type input "修腳(807)"
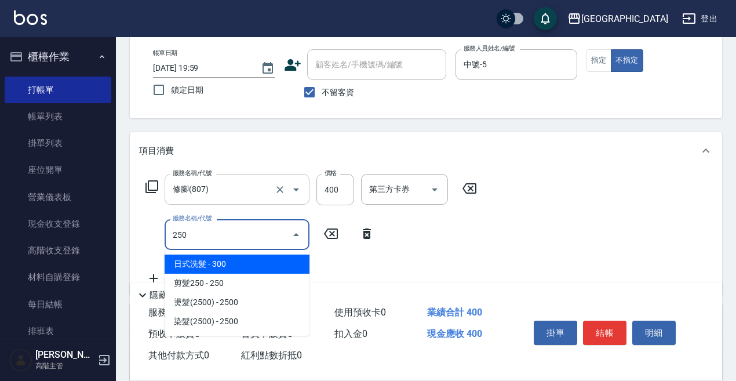
type input "日式洗髮(250)"
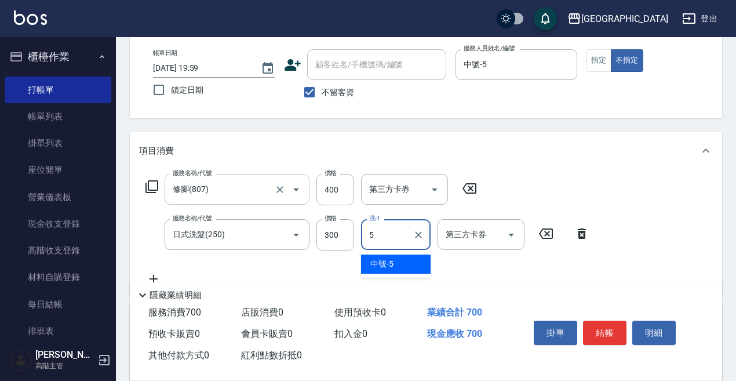
type input "中號-5"
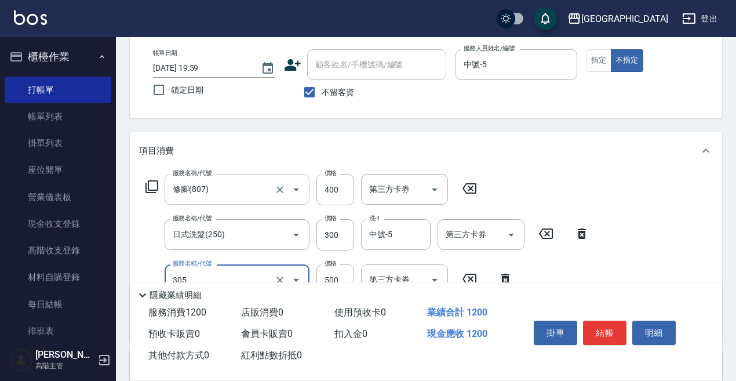
type input "剪髮500(305)"
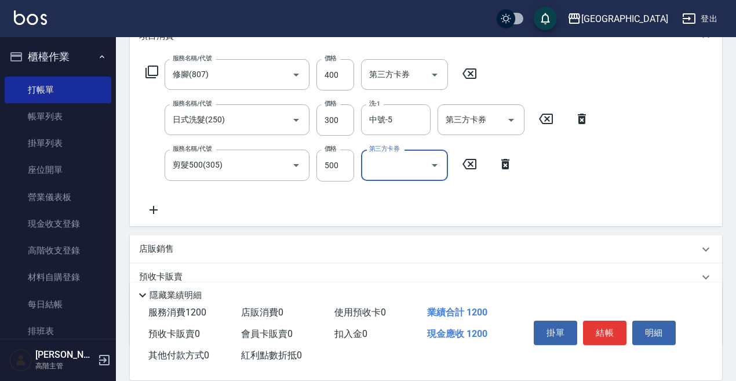
scroll to position [174, 0]
click at [155, 207] on icon at bounding box center [153, 209] width 29 height 14
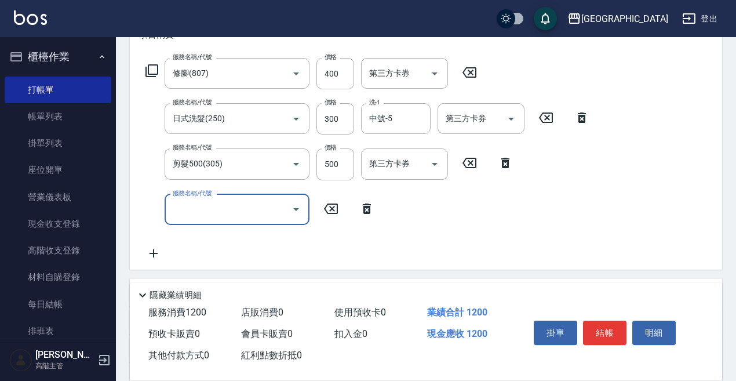
click at [167, 207] on div "服務名稱/代號" at bounding box center [237, 209] width 145 height 31
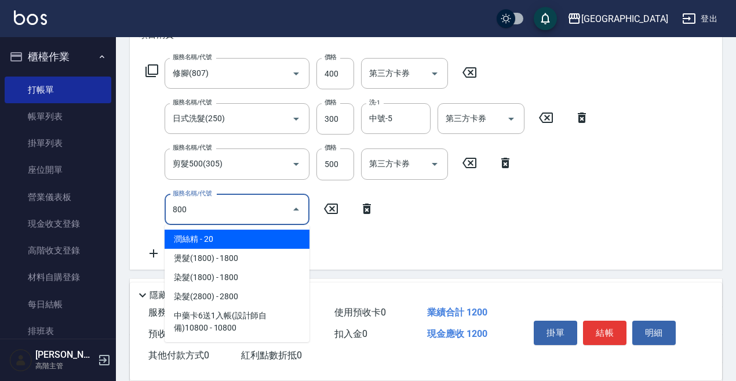
type input "潤絲精(800)"
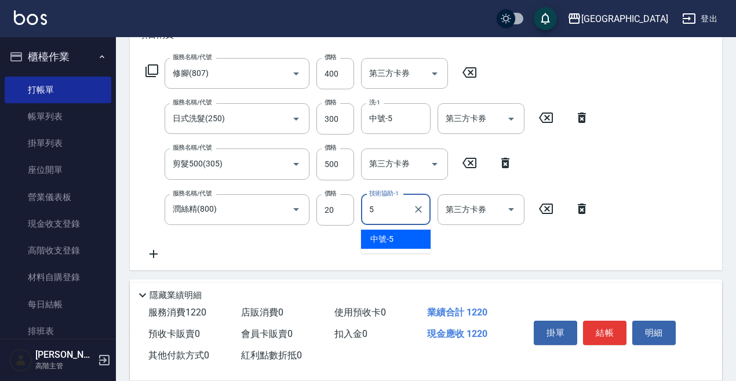
type input "中號-5"
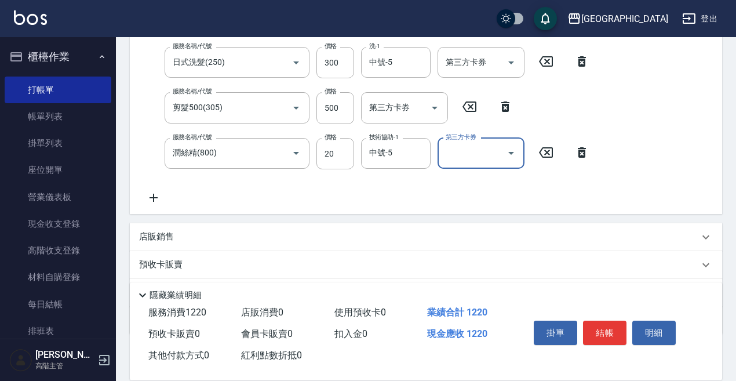
scroll to position [232, 0]
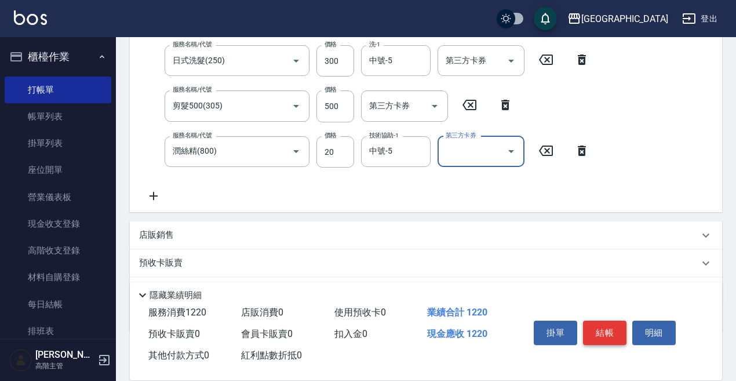
click at [599, 328] on button "結帳" at bounding box center [604, 332] width 43 height 24
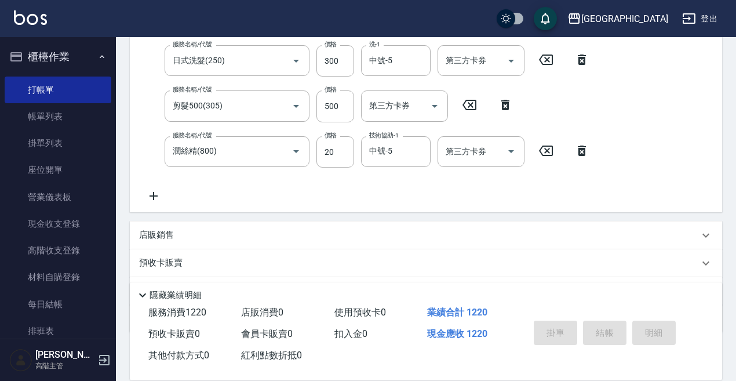
scroll to position [0, 0]
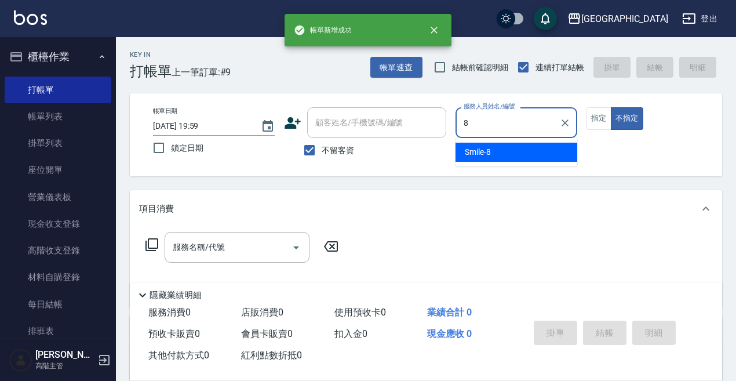
type input "Smile-8"
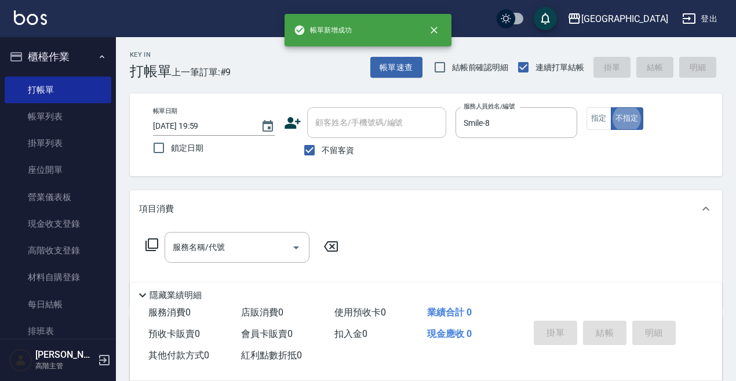
type button "false"
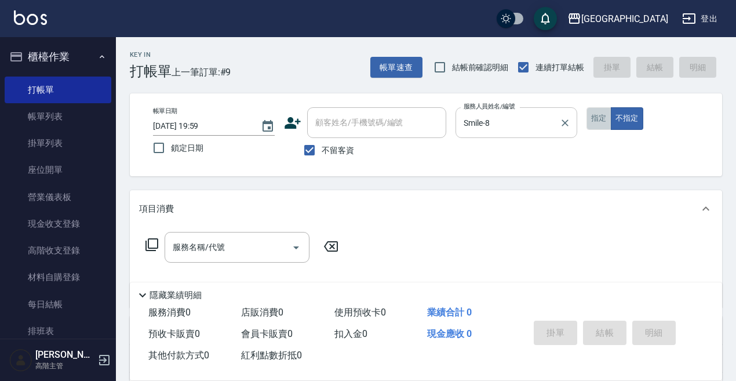
drag, startPoint x: 603, startPoint y: 117, endPoint x: 531, endPoint y: 132, distance: 73.4
click at [599, 117] on button "指定" at bounding box center [599, 118] width 25 height 23
click at [221, 247] on input "服務名稱/代號" at bounding box center [228, 247] width 117 height 20
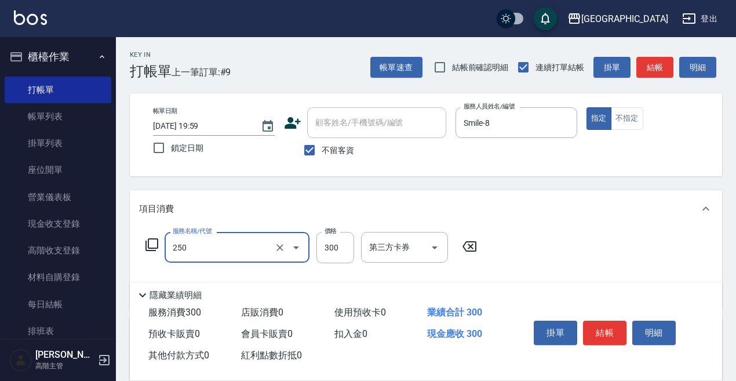
type input "日式洗髮(250)"
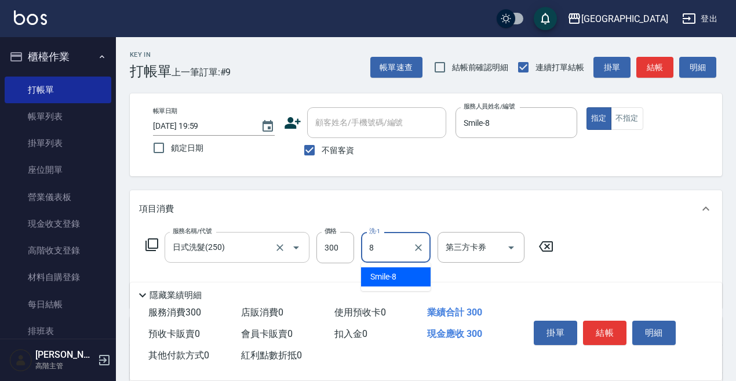
type input "Smile-8"
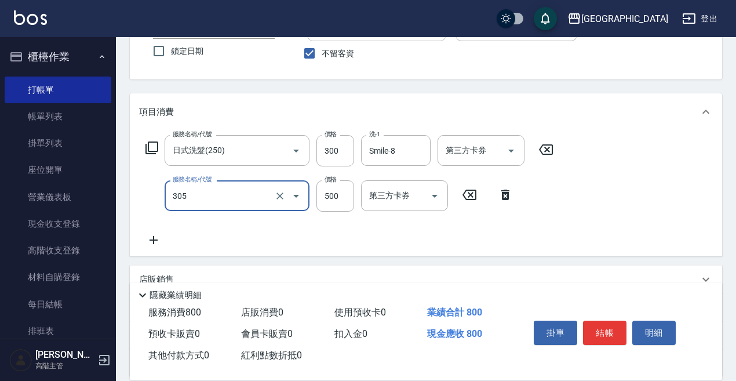
scroll to position [116, 0]
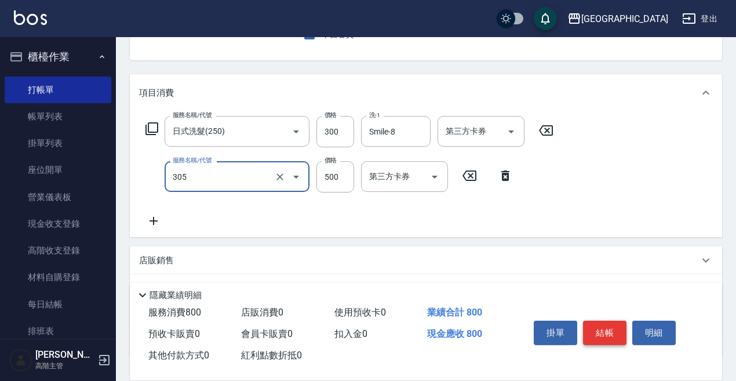
type input "剪髮500(305)"
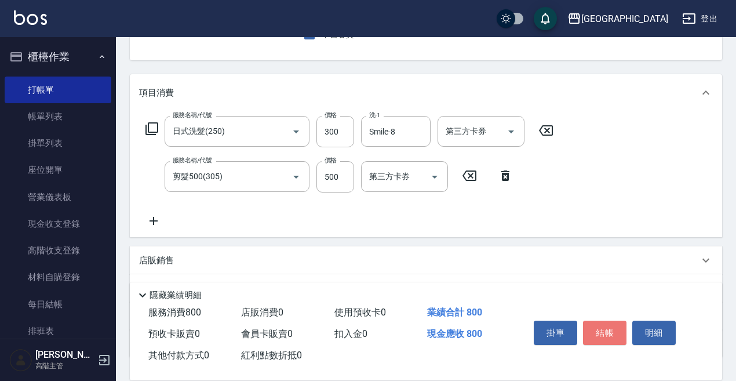
click at [599, 327] on button "結帳" at bounding box center [604, 332] width 43 height 24
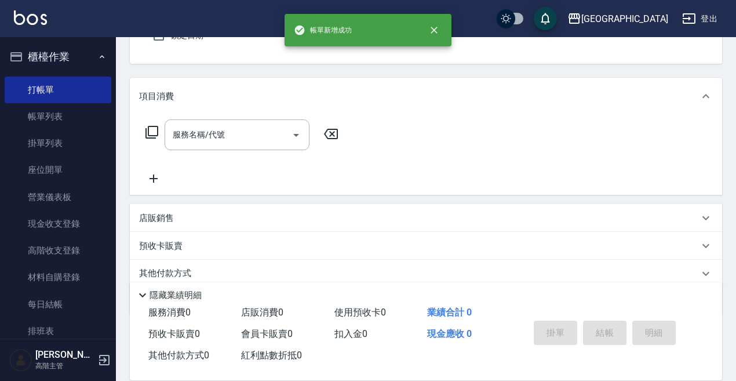
scroll to position [54, 0]
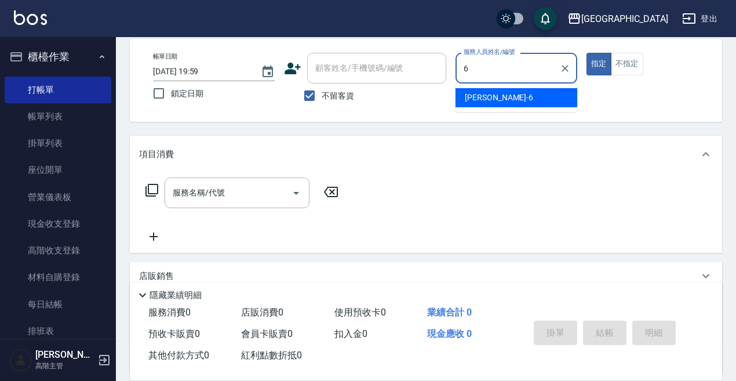
type input "[PERSON_NAME]-6"
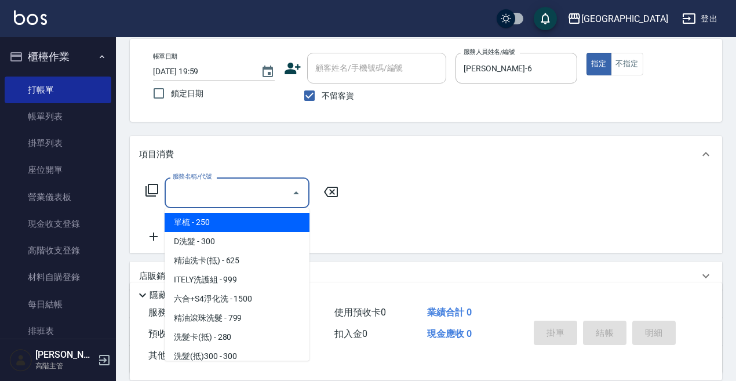
click at [219, 197] on input "服務名稱/代號" at bounding box center [228, 193] width 117 height 20
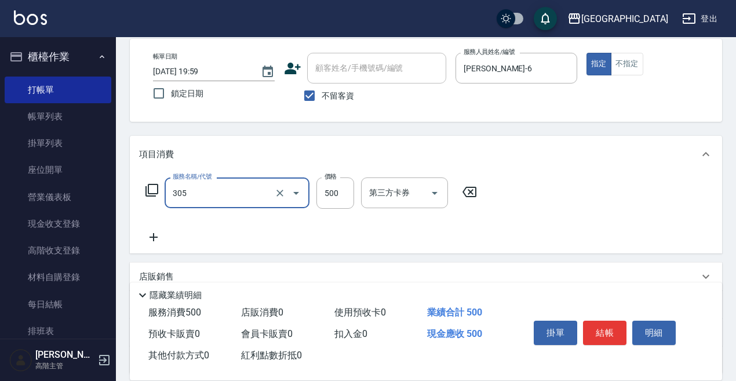
type input "剪髮500(305)"
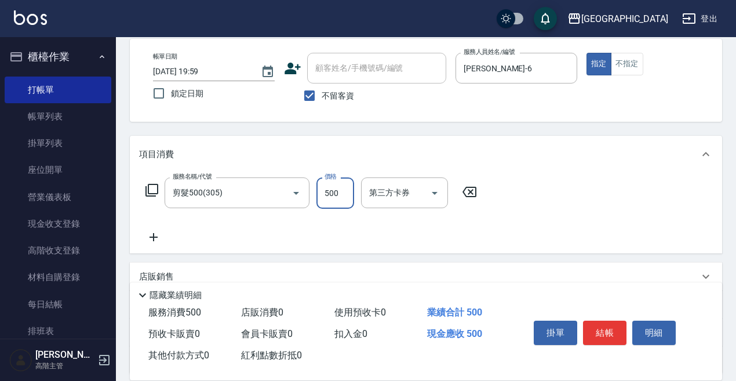
click at [159, 232] on icon at bounding box center [153, 237] width 29 height 14
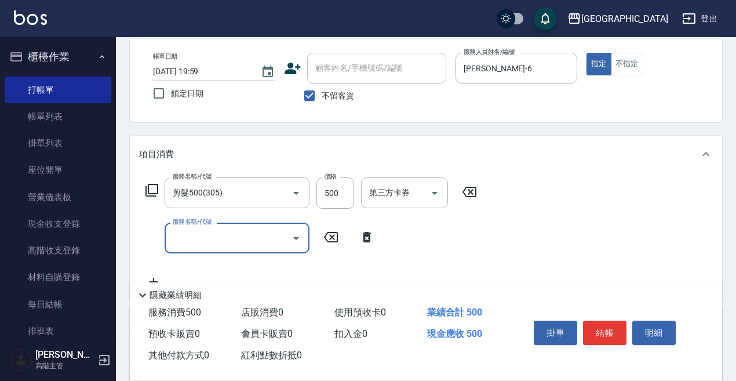
click at [178, 243] on input "服務名稱/代號" at bounding box center [228, 238] width 117 height 20
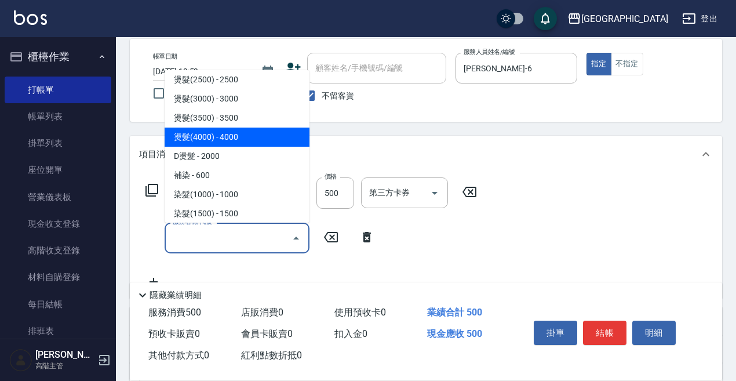
scroll to position [464, 0]
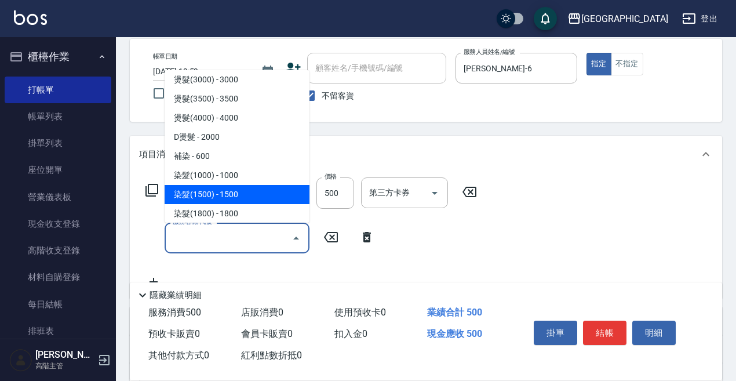
click at [227, 194] on span "染髮(1500) - 1500" at bounding box center [237, 194] width 145 height 19
type input "染髮(1500)(502)"
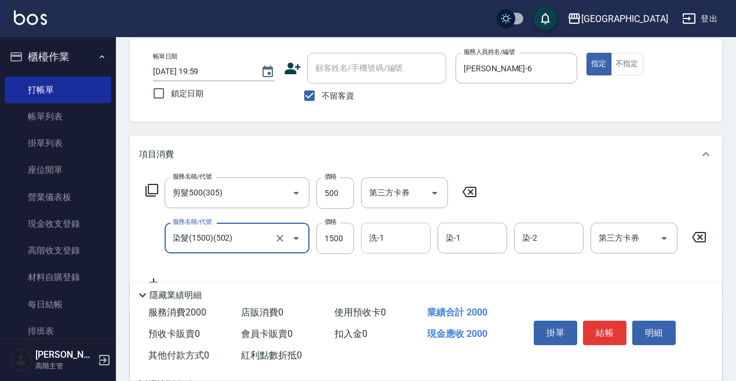
click at [385, 239] on input "洗-1" at bounding box center [395, 238] width 59 height 20
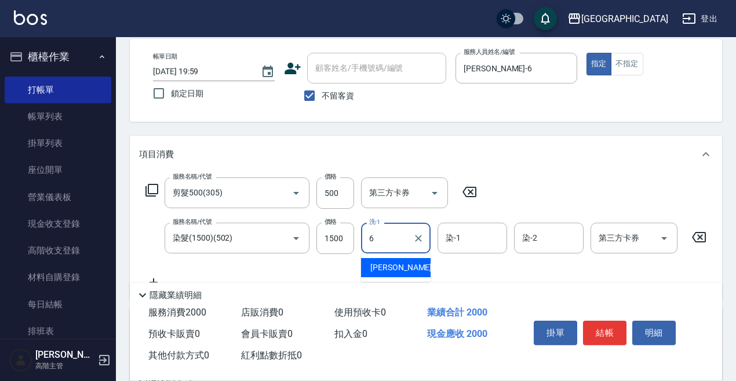
type input "[PERSON_NAME]-6"
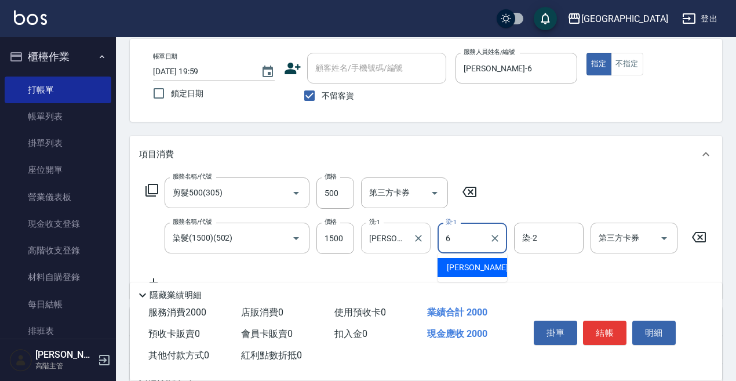
type input "[PERSON_NAME]-6"
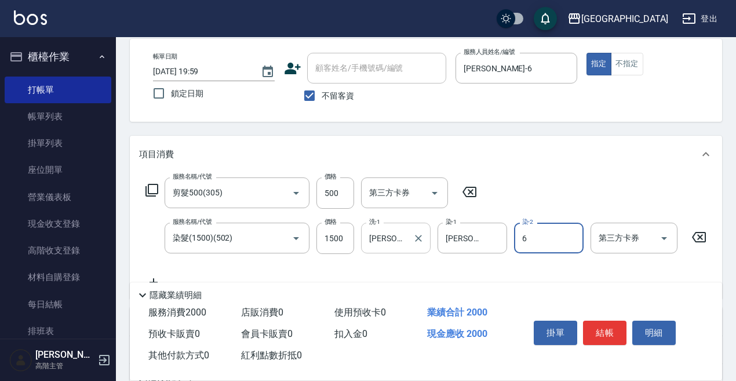
type input "[PERSON_NAME]-6"
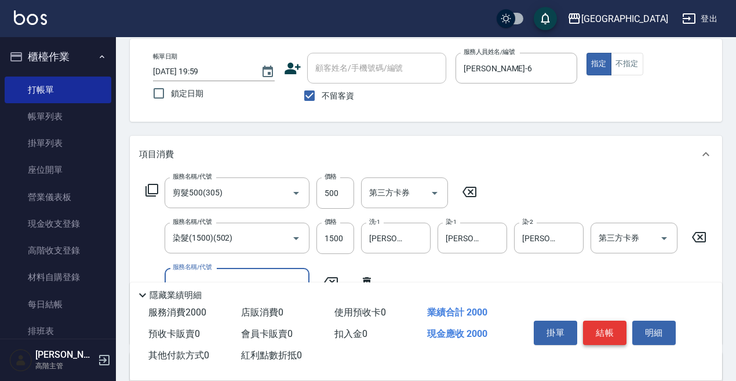
click at [604, 327] on button "結帳" at bounding box center [604, 332] width 43 height 24
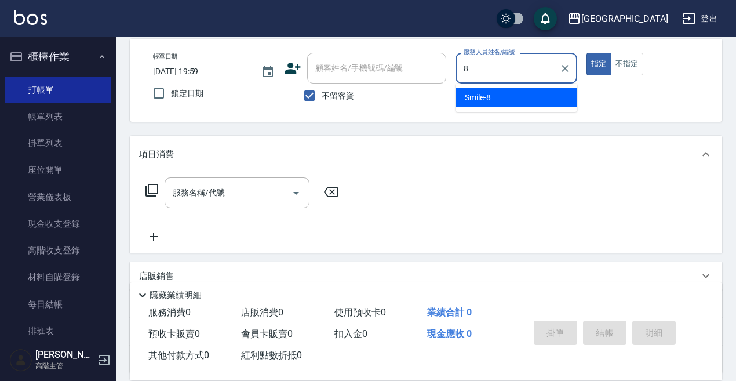
type input "Smile-8"
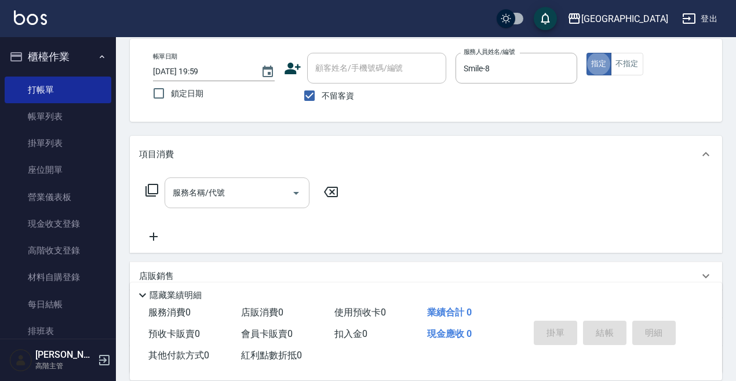
click at [179, 190] on input "服務名稱/代號" at bounding box center [228, 193] width 117 height 20
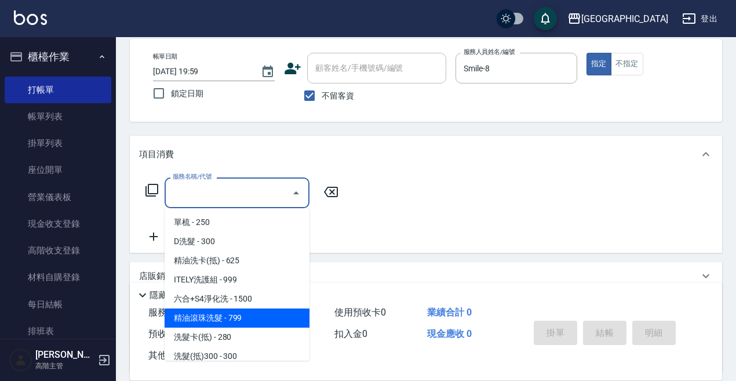
click at [228, 319] on span "精油滾珠洗髮 - 799" at bounding box center [237, 317] width 145 height 19
type input "精油滾珠洗髮(220)"
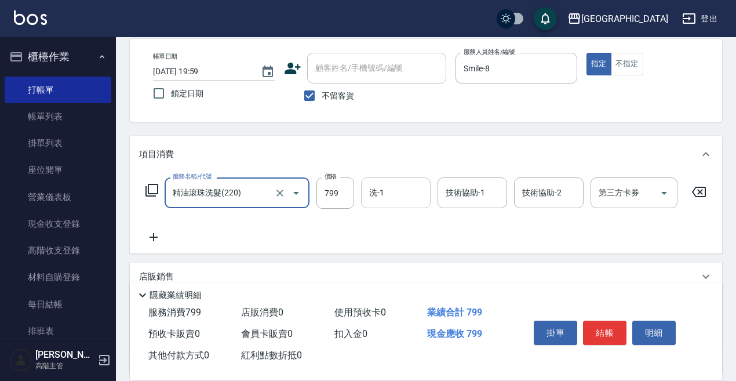
click at [382, 196] on input "洗-1" at bounding box center [395, 193] width 59 height 20
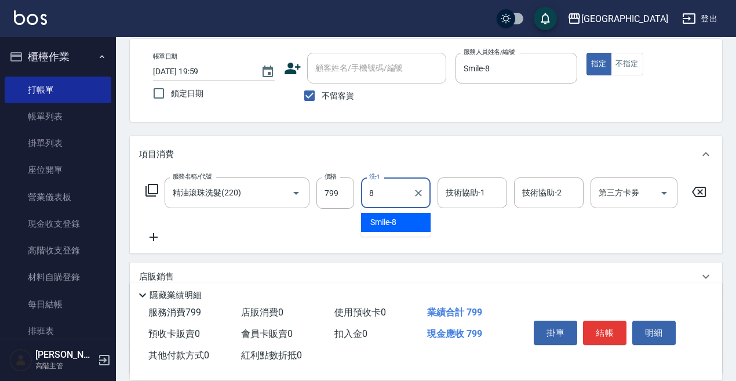
type input "Smile-8"
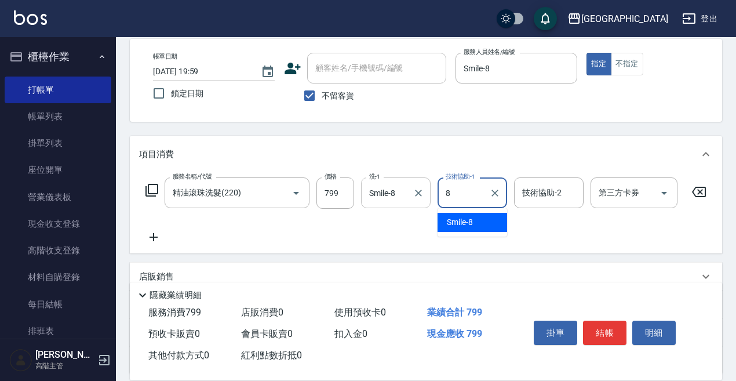
type input "Smile-8"
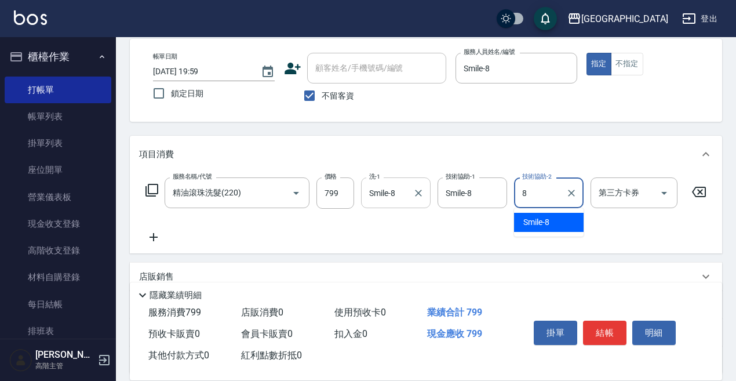
type input "Smile-8"
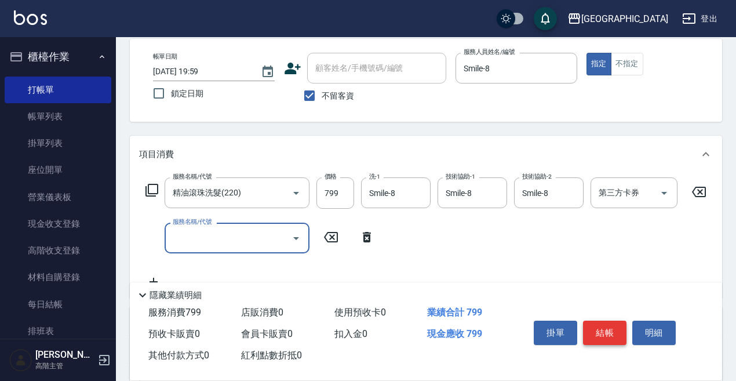
click at [606, 330] on button "結帳" at bounding box center [604, 332] width 43 height 24
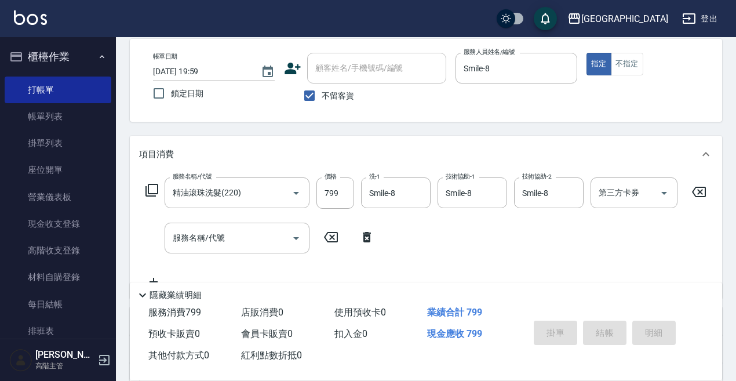
type input "[DATE] 20:00"
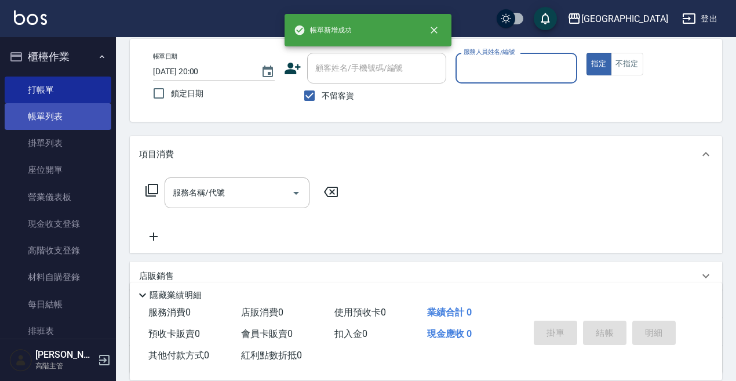
click at [61, 118] on link "帳單列表" at bounding box center [58, 116] width 107 height 27
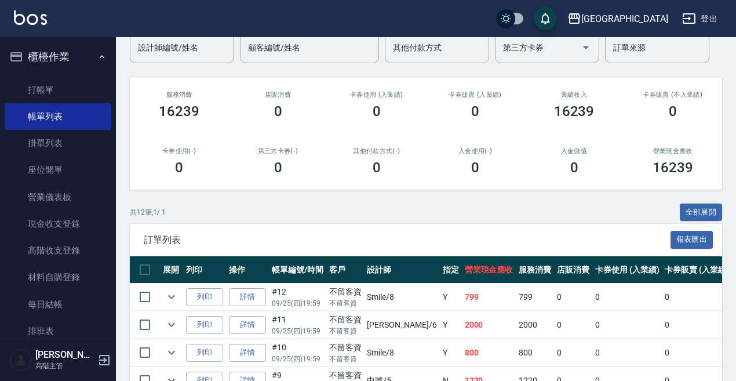
scroll to position [116, 0]
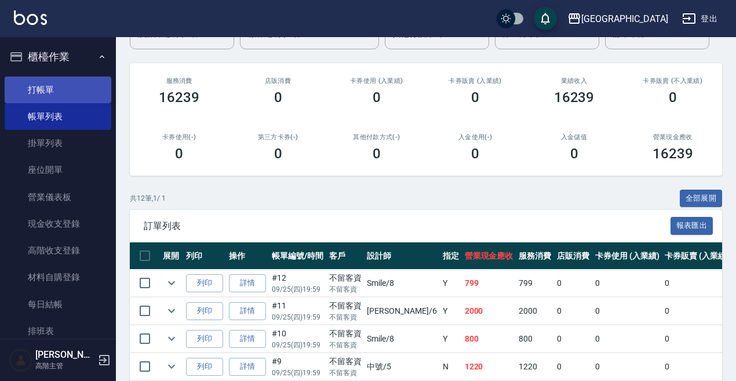
click at [78, 89] on link "打帳單" at bounding box center [58, 90] width 107 height 27
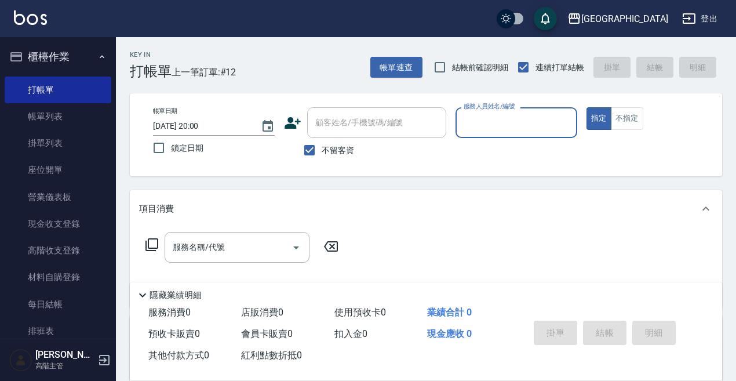
click at [465, 121] on input "服務人員姓名/編號" at bounding box center [516, 122] width 111 height 20
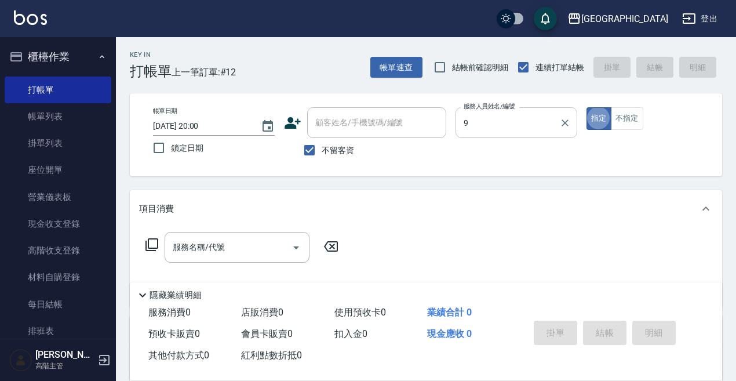
type input "Winnie-9"
type button "true"
drag, startPoint x: 632, startPoint y: 114, endPoint x: 610, endPoint y: 120, distance: 22.2
click at [627, 115] on button "不指定" at bounding box center [627, 118] width 32 height 23
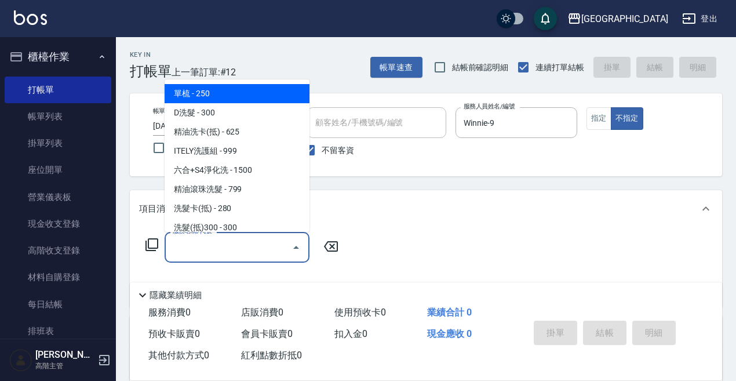
click at [213, 245] on input "服務名稱/代號" at bounding box center [228, 247] width 117 height 20
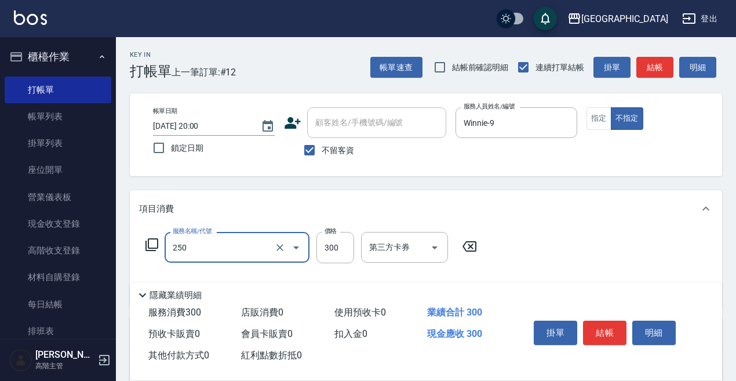
type input "日式洗髮(250)"
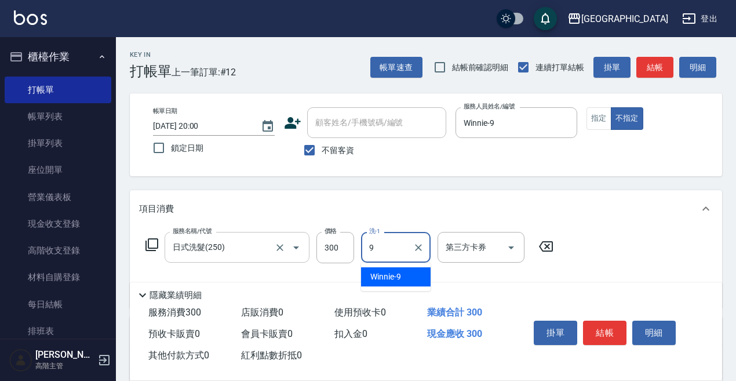
type input "Winnie-9"
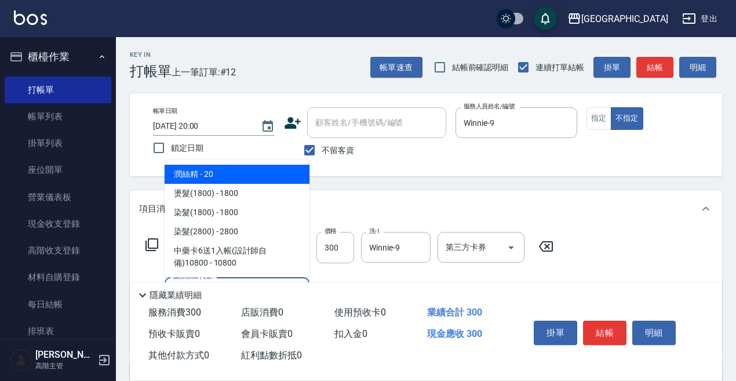
click at [214, 174] on span "潤絲精 - 20" at bounding box center [237, 174] width 145 height 19
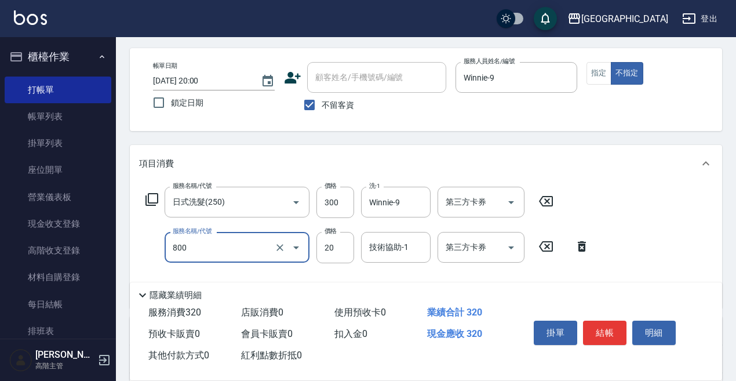
scroll to position [58, 0]
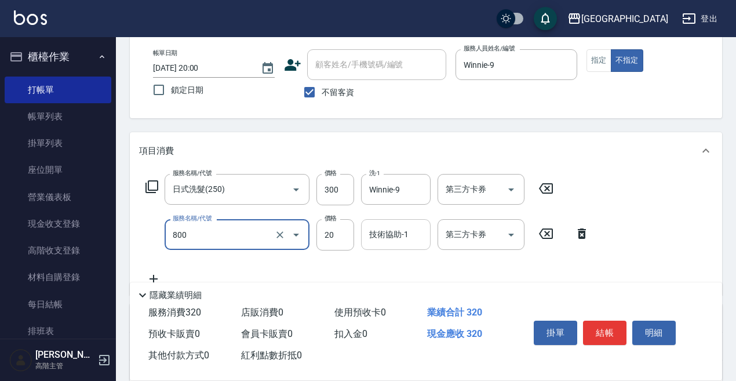
type input "潤絲精(800)"
click at [380, 230] on input "技術協助-1" at bounding box center [395, 234] width 59 height 20
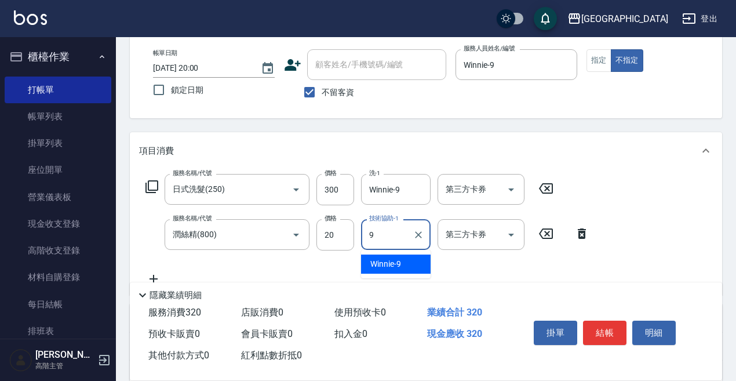
type input "Winnie-9"
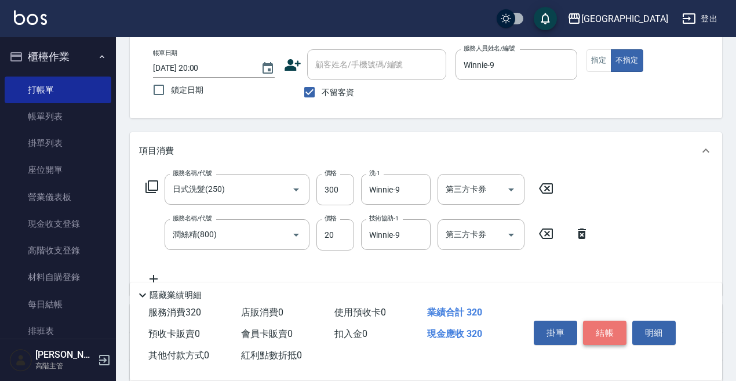
click at [604, 326] on button "結帳" at bounding box center [604, 332] width 43 height 24
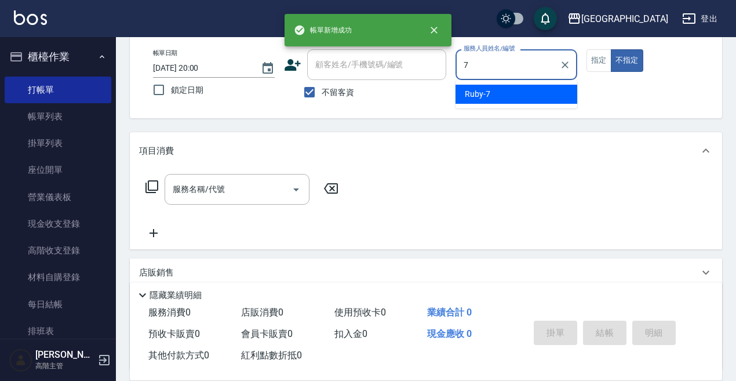
type input "Ruby-7"
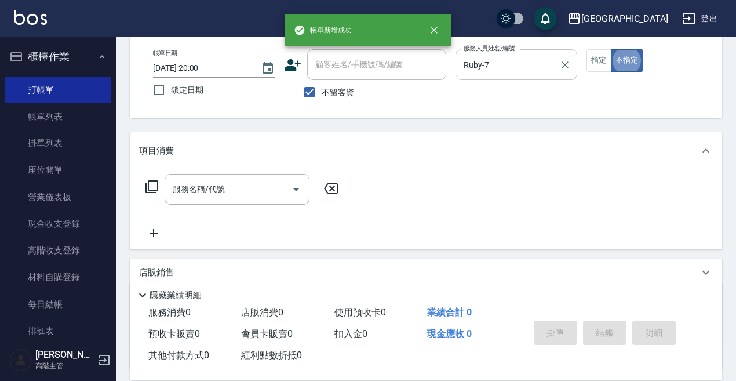
type button "false"
click at [593, 62] on button "指定" at bounding box center [599, 60] width 25 height 23
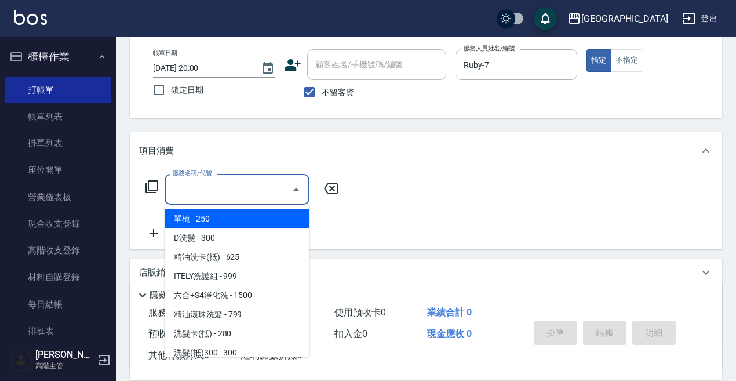
click at [227, 199] on input "服務名稱/代號" at bounding box center [228, 189] width 117 height 20
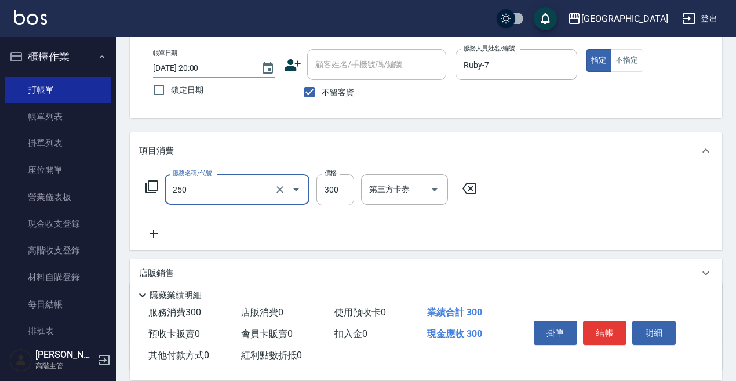
type input "日式洗髮(250)"
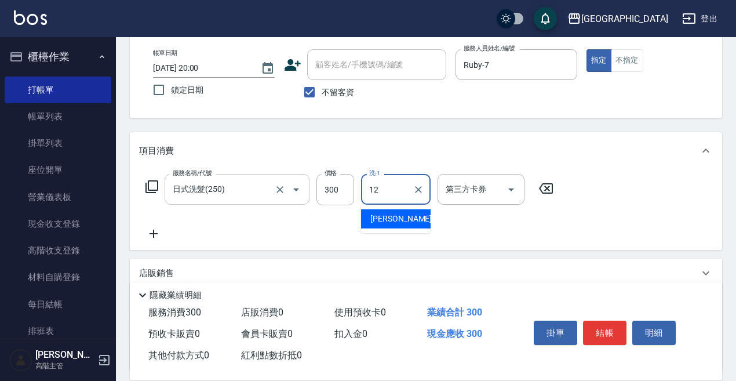
type input "[PERSON_NAME]-12"
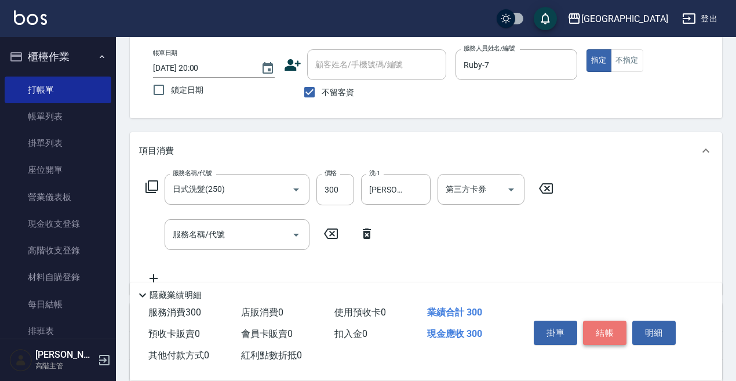
click at [604, 325] on button "結帳" at bounding box center [604, 332] width 43 height 24
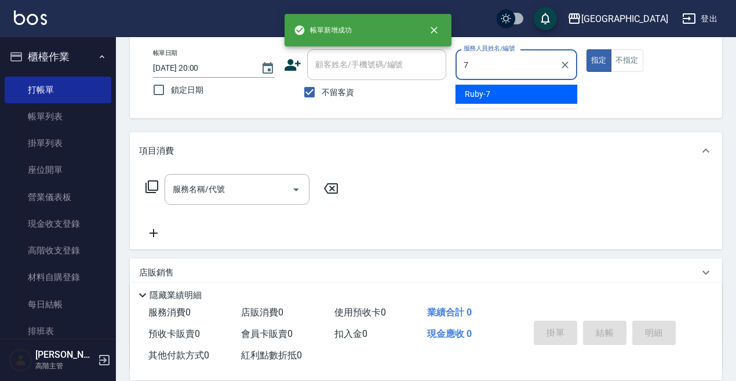
type input "Ruby-7"
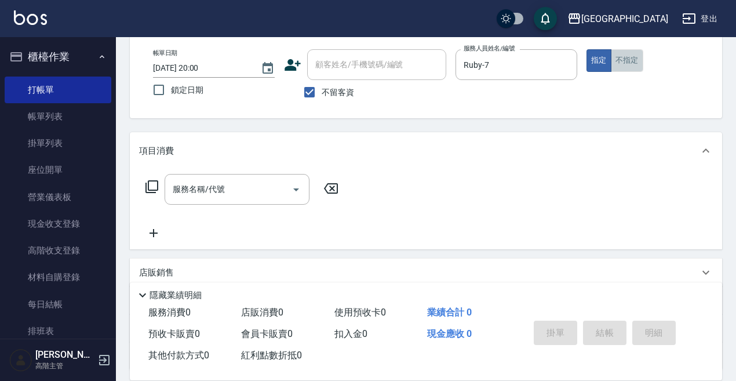
drag, startPoint x: 623, startPoint y: 60, endPoint x: 476, endPoint y: 86, distance: 149.0
click at [622, 60] on button "不指定" at bounding box center [627, 60] width 32 height 23
click at [184, 190] on input "服務名稱/代號" at bounding box center [228, 189] width 117 height 20
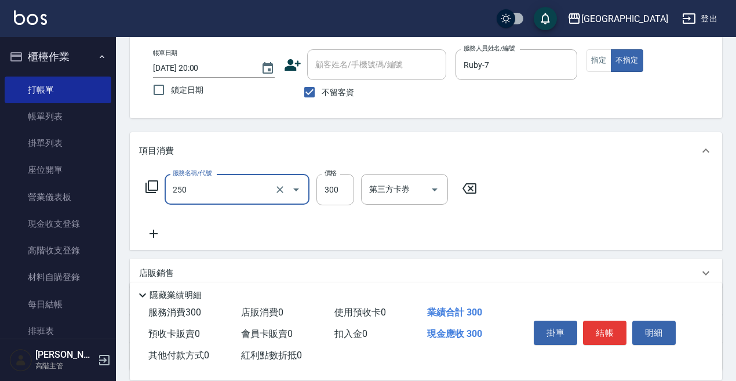
type input "日式洗髮(250)"
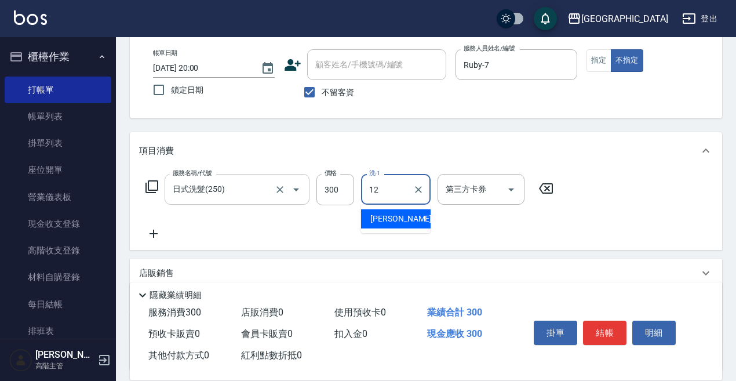
type input "[PERSON_NAME]-12"
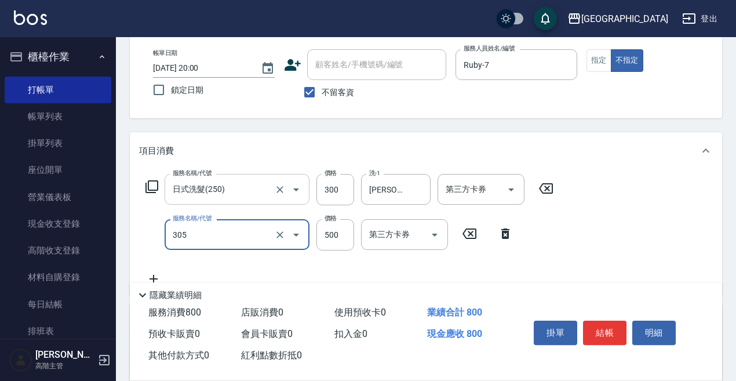
type input "剪髮500(305)"
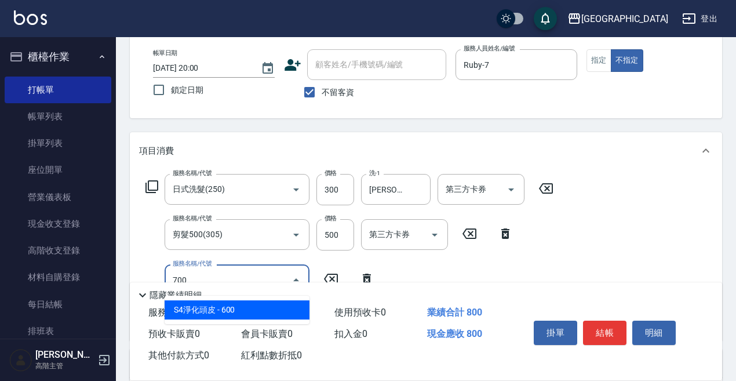
click at [203, 307] on span "S4淨化頭皮 - 600" at bounding box center [237, 309] width 145 height 19
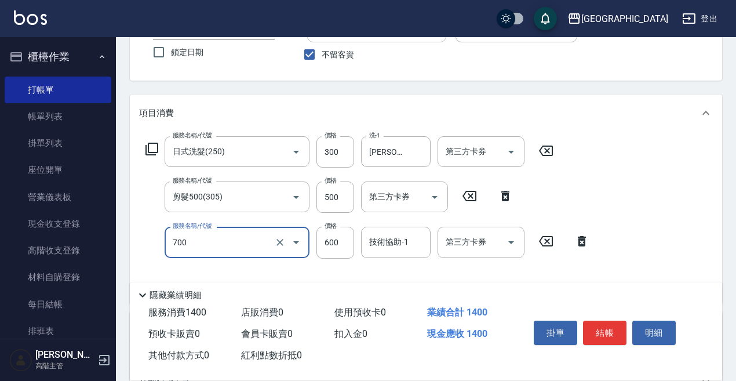
scroll to position [116, 0]
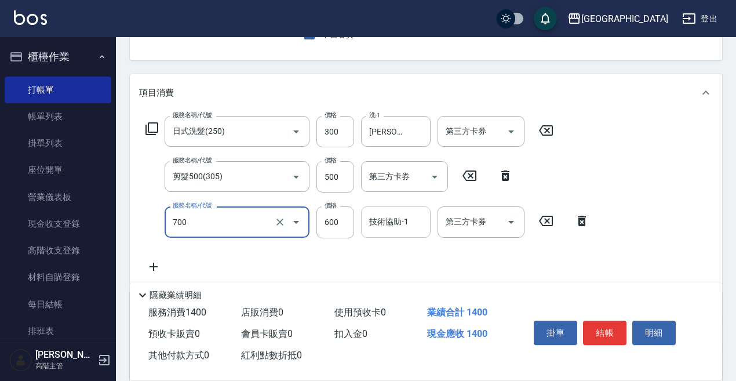
type input "S4淨化頭皮(700)"
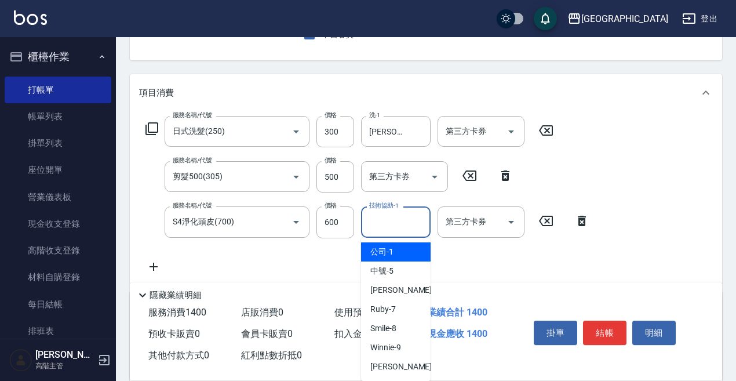
click at [382, 219] on div "技術協助-1 技術協助-1" at bounding box center [396, 221] width 70 height 31
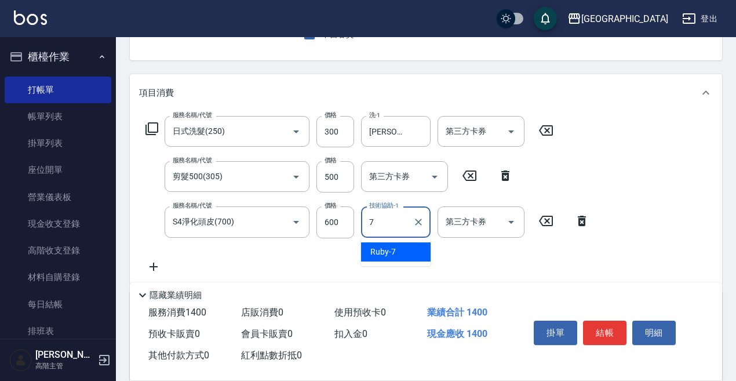
type input "Ruby-7"
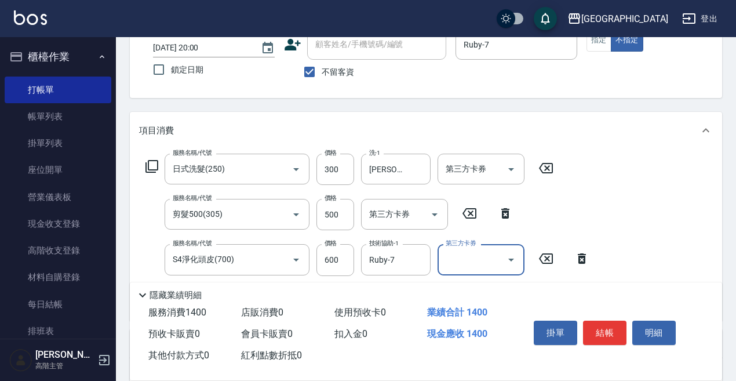
scroll to position [58, 0]
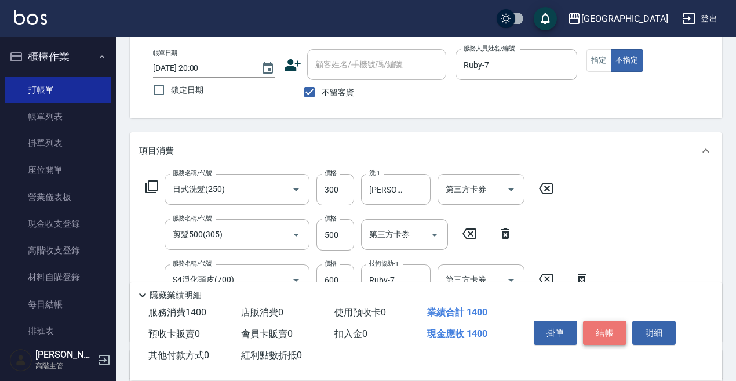
click at [600, 326] on button "結帳" at bounding box center [604, 332] width 43 height 24
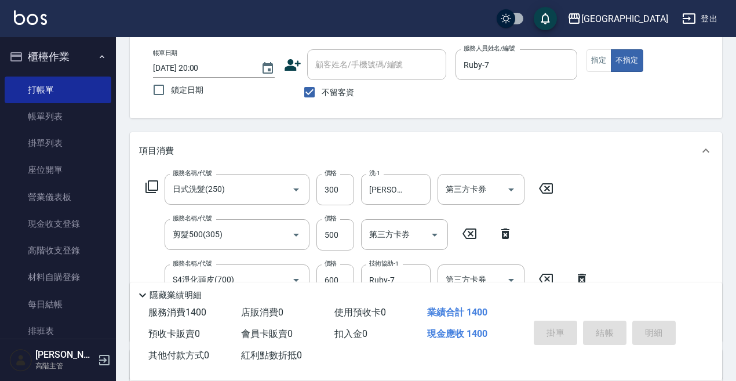
type input "[DATE] 20:01"
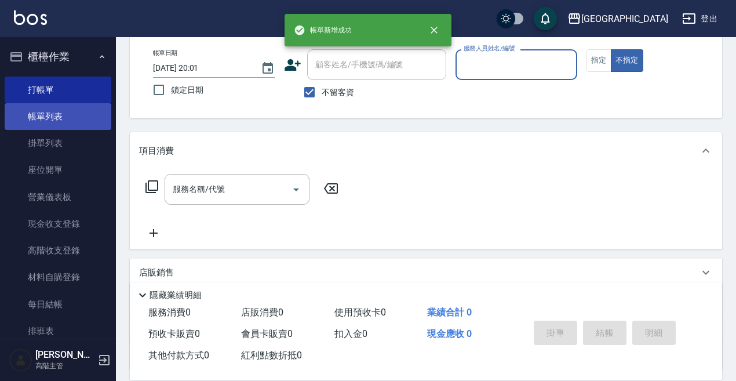
click at [53, 120] on link "帳單列表" at bounding box center [58, 116] width 107 height 27
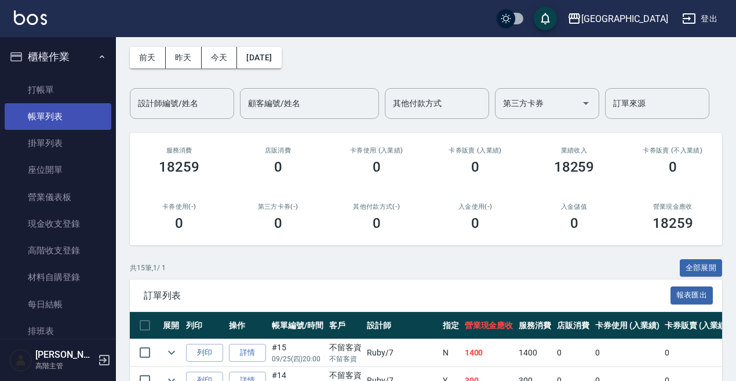
scroll to position [116, 0]
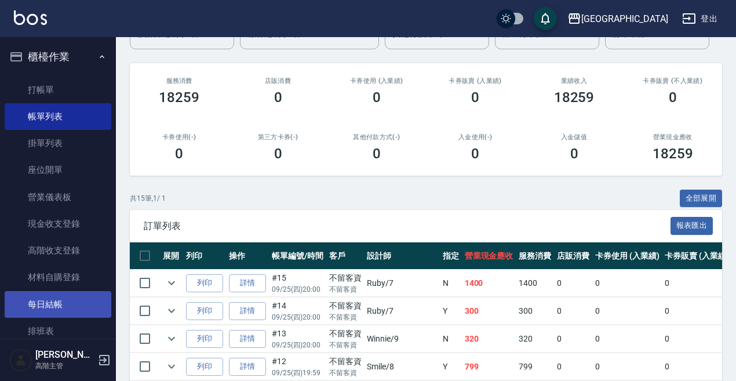
click at [68, 298] on link "每日結帳" at bounding box center [58, 304] width 107 height 27
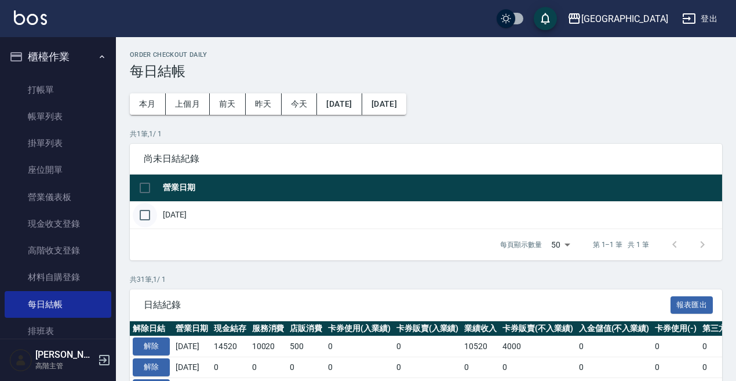
click at [143, 213] on input "checkbox" at bounding box center [145, 215] width 24 height 24
checkbox input "true"
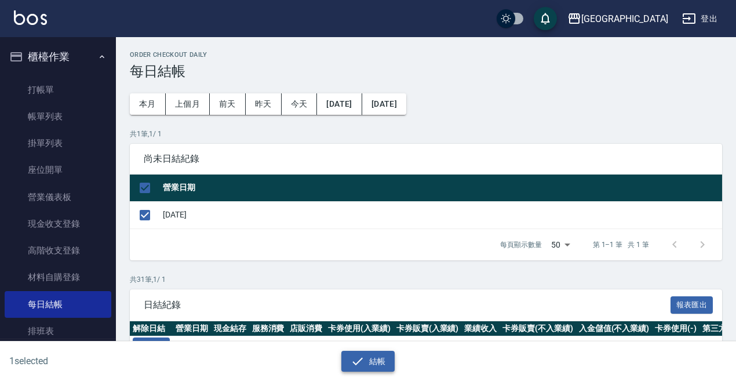
click at [370, 361] on button "結帳" at bounding box center [368, 361] width 54 height 21
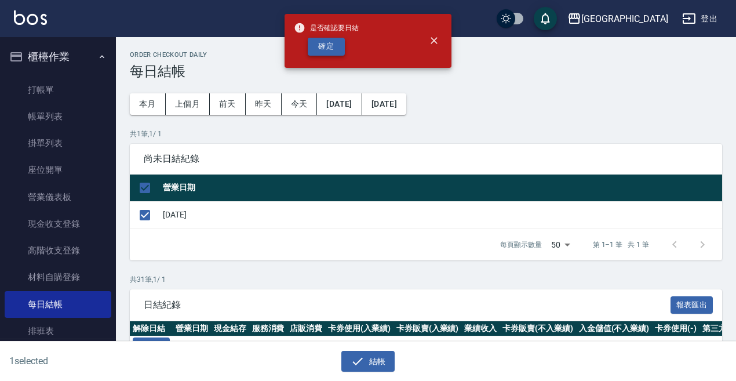
click at [326, 52] on button "確定" at bounding box center [326, 47] width 37 height 18
checkbox input "false"
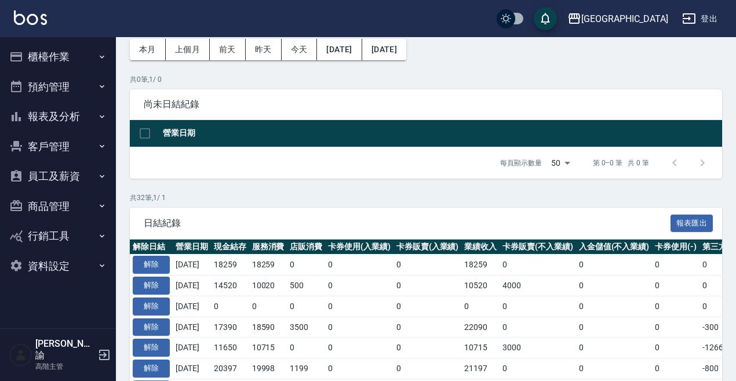
scroll to position [116, 0]
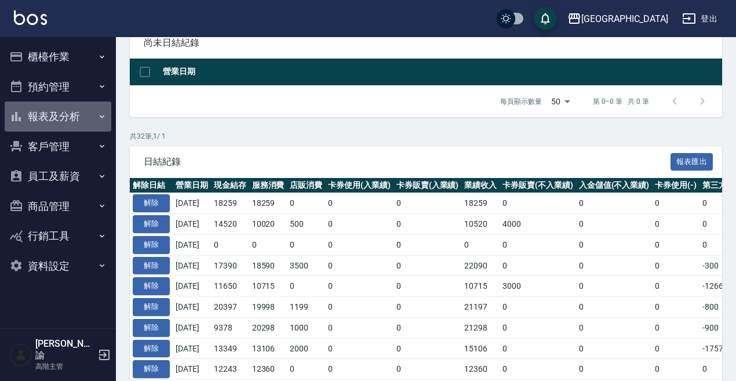
click at [45, 109] on button "報表及分析" at bounding box center [58, 116] width 107 height 30
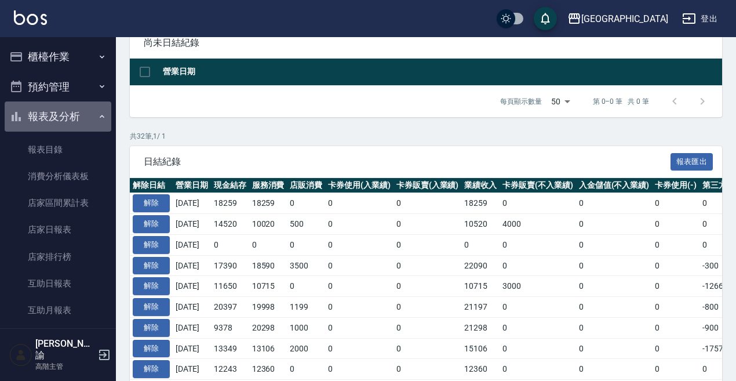
click at [71, 110] on button "報表及分析" at bounding box center [58, 116] width 107 height 30
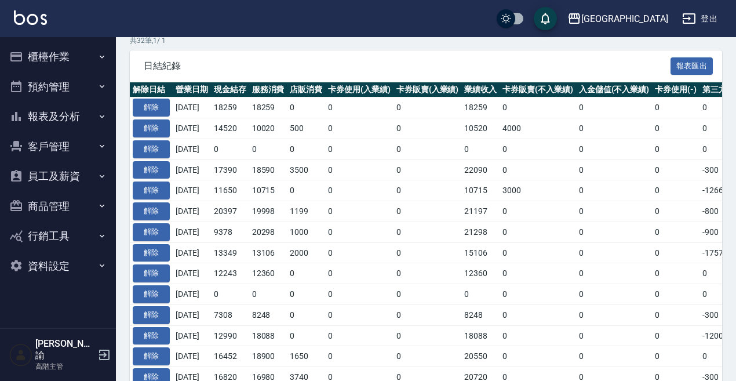
scroll to position [232, 0]
